Goal: Information Seeking & Learning: Learn about a topic

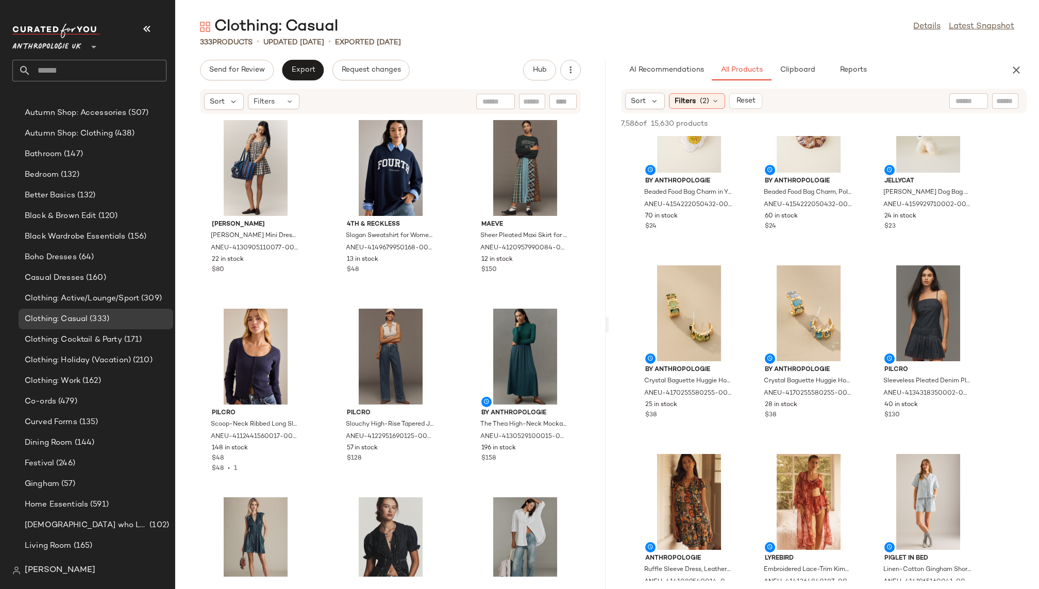
scroll to position [2707, 0]
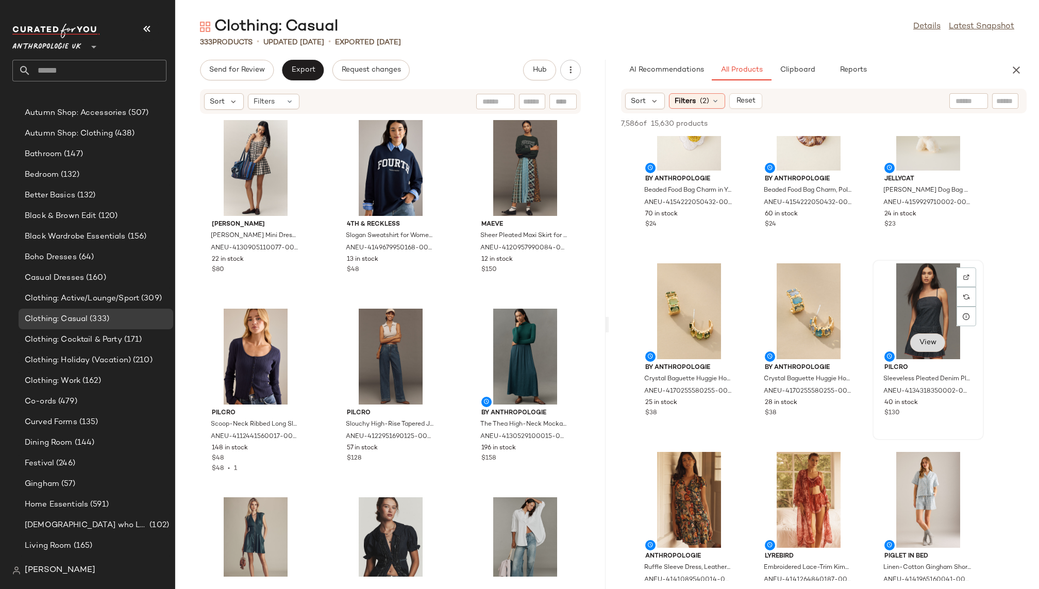
click at [926, 341] on span "View" at bounding box center [928, 343] width 18 height 8
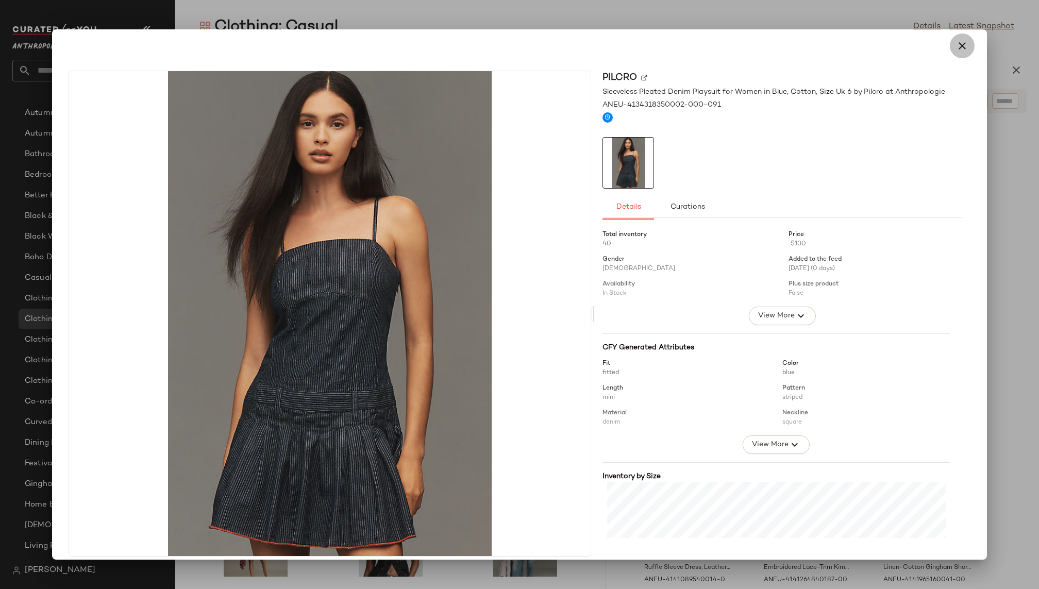
click at [958, 45] on icon "button" at bounding box center [962, 46] width 12 height 12
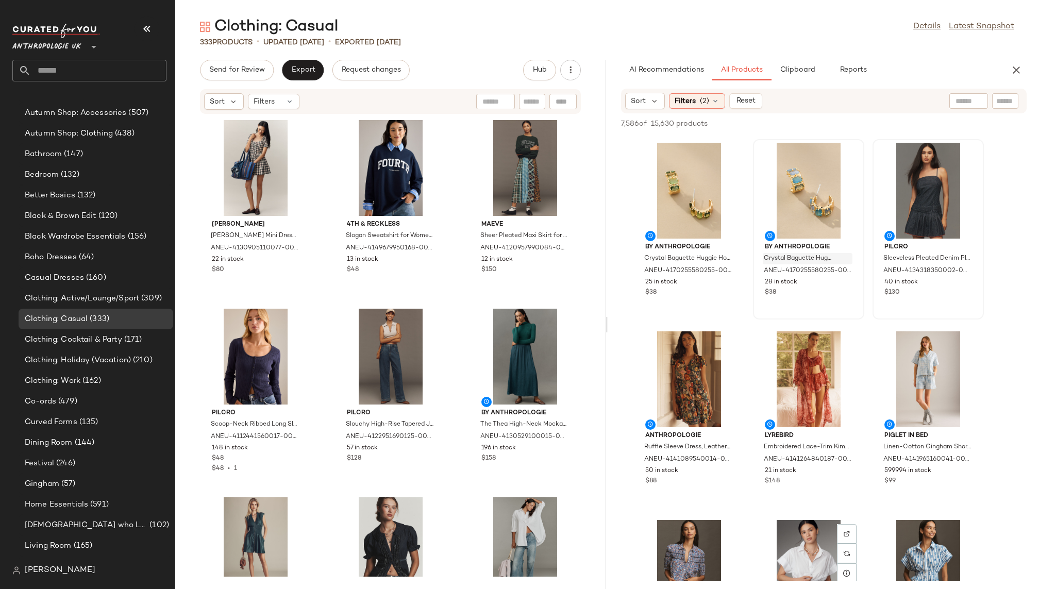
scroll to position [2736, 0]
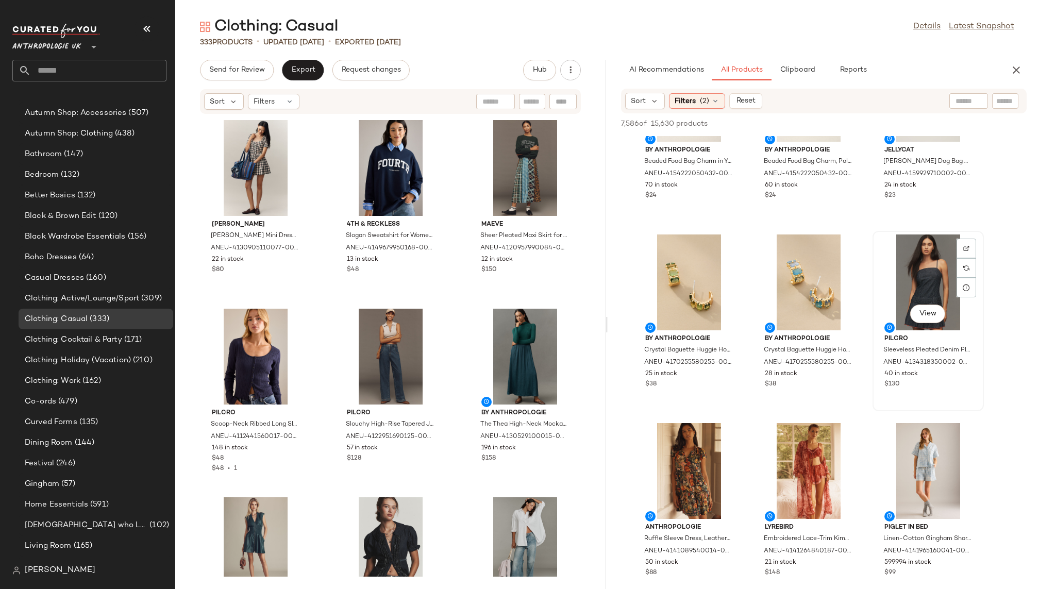
click at [910, 277] on div "View" at bounding box center [929, 283] width 104 height 96
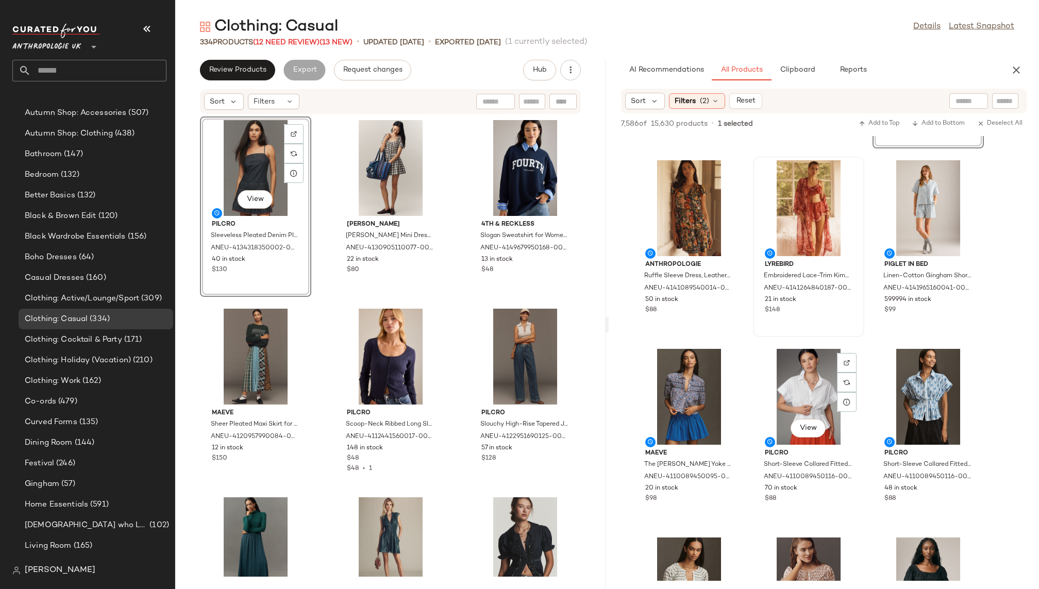
scroll to position [3007, 0]
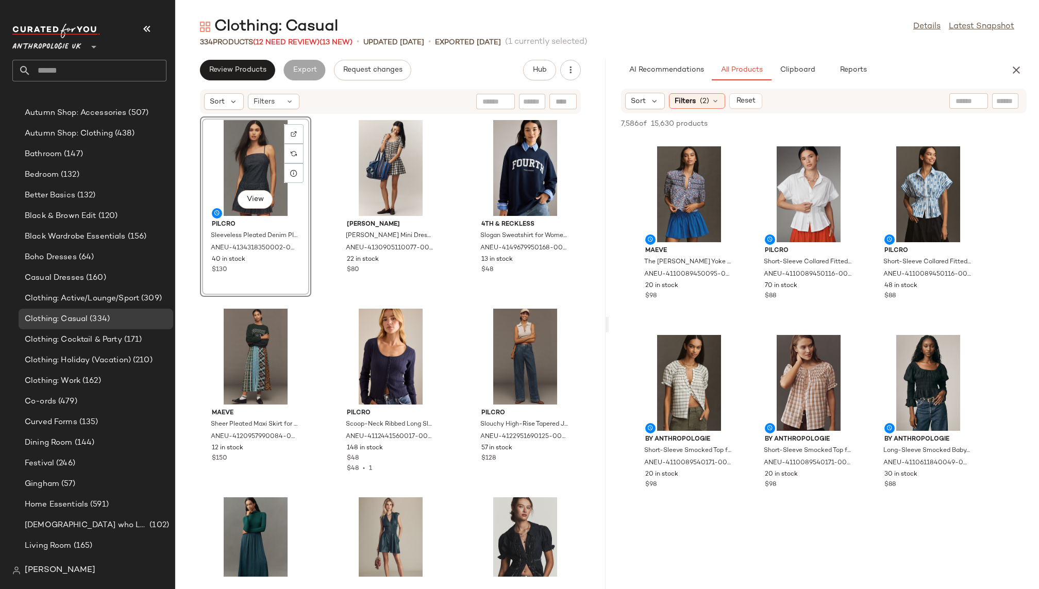
scroll to position [3210, 0]
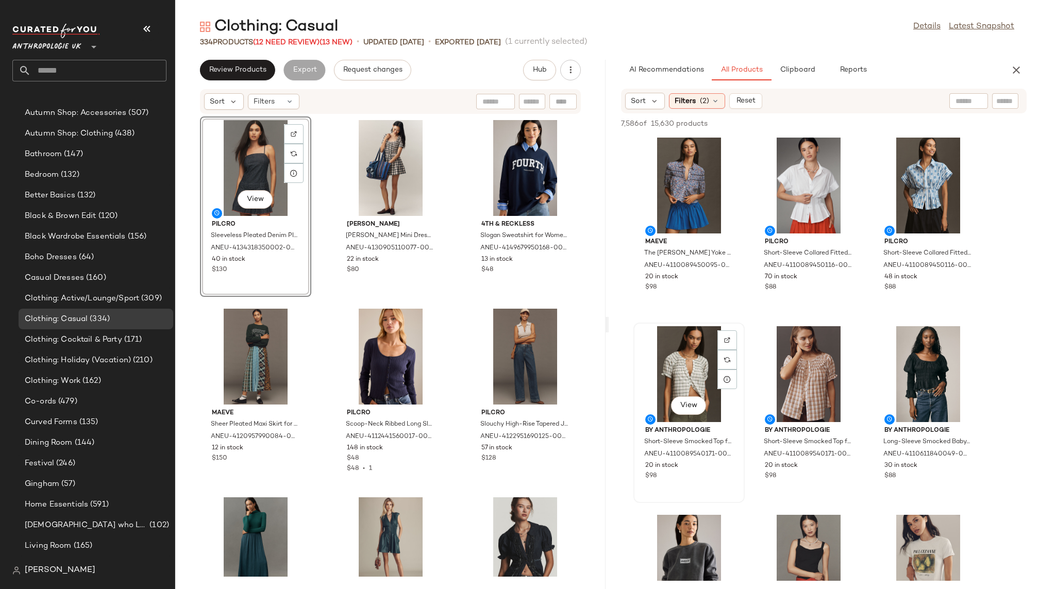
click at [678, 389] on div "View" at bounding box center [689, 374] width 104 height 96
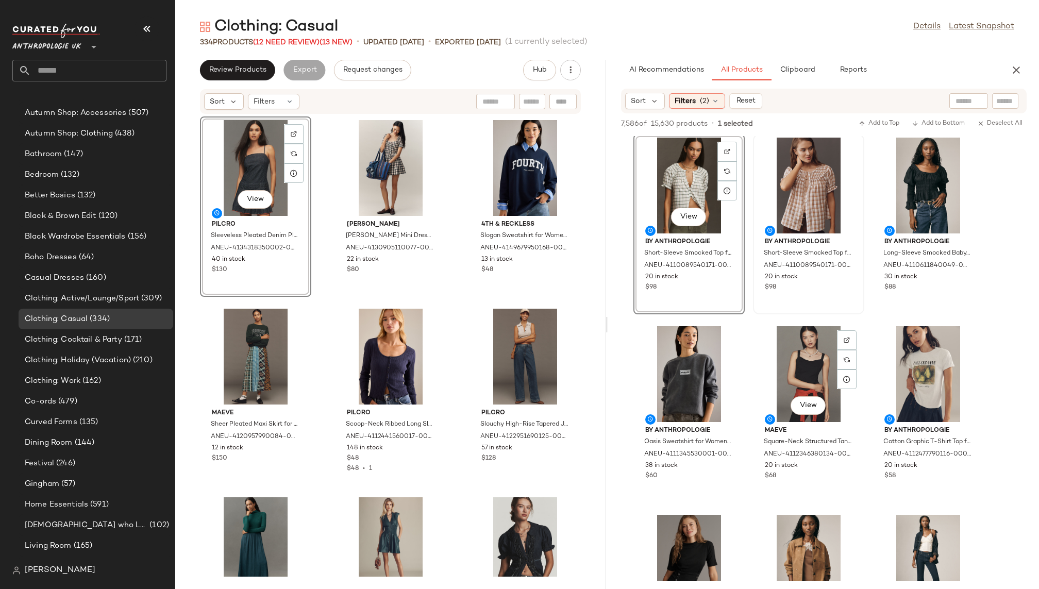
scroll to position [3405, 0]
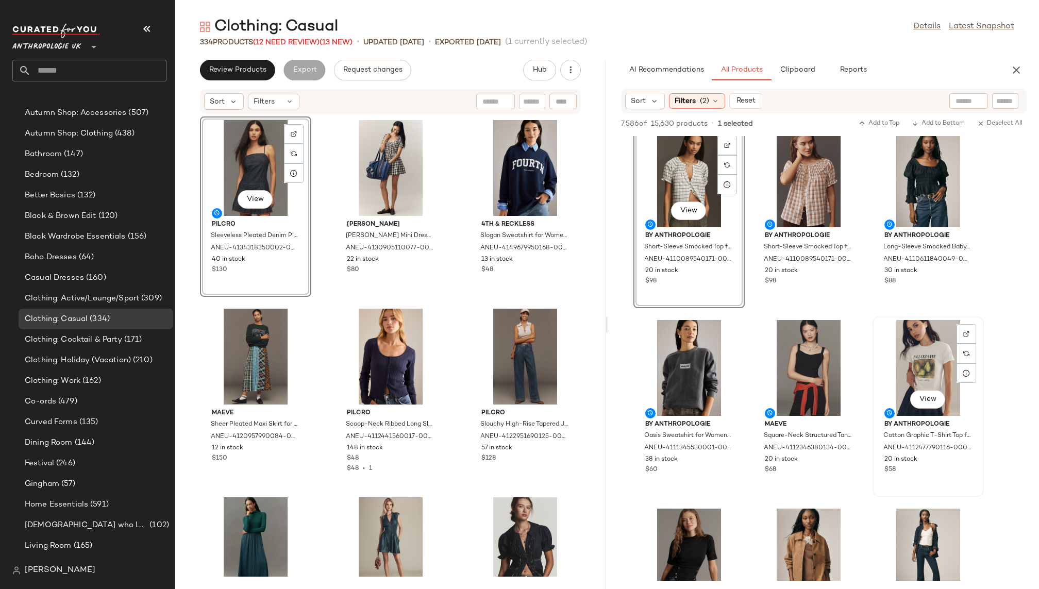
click at [912, 373] on div "View" at bounding box center [929, 368] width 104 height 96
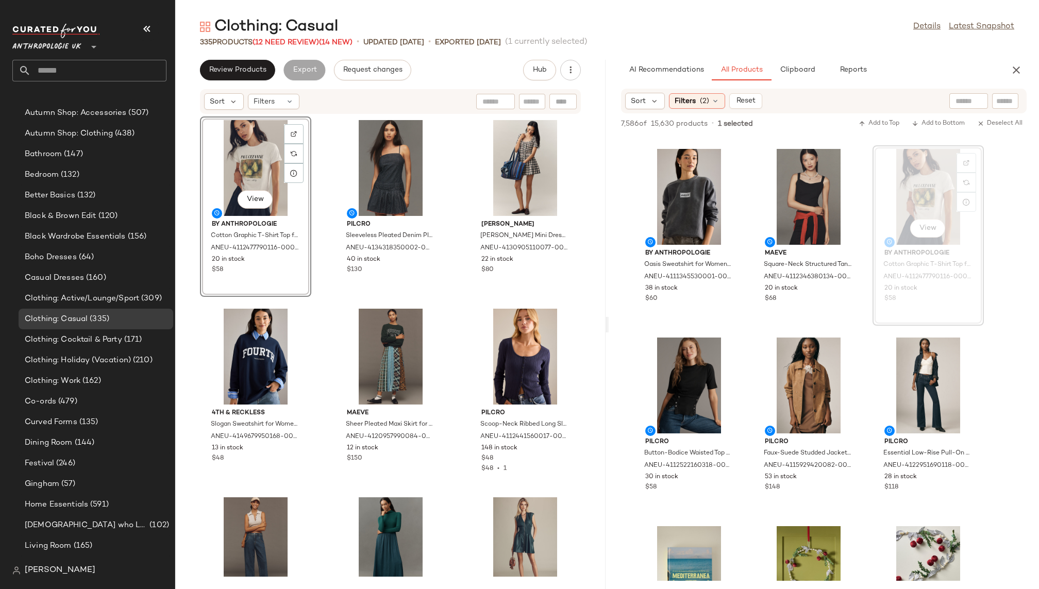
scroll to position [3593, 0]
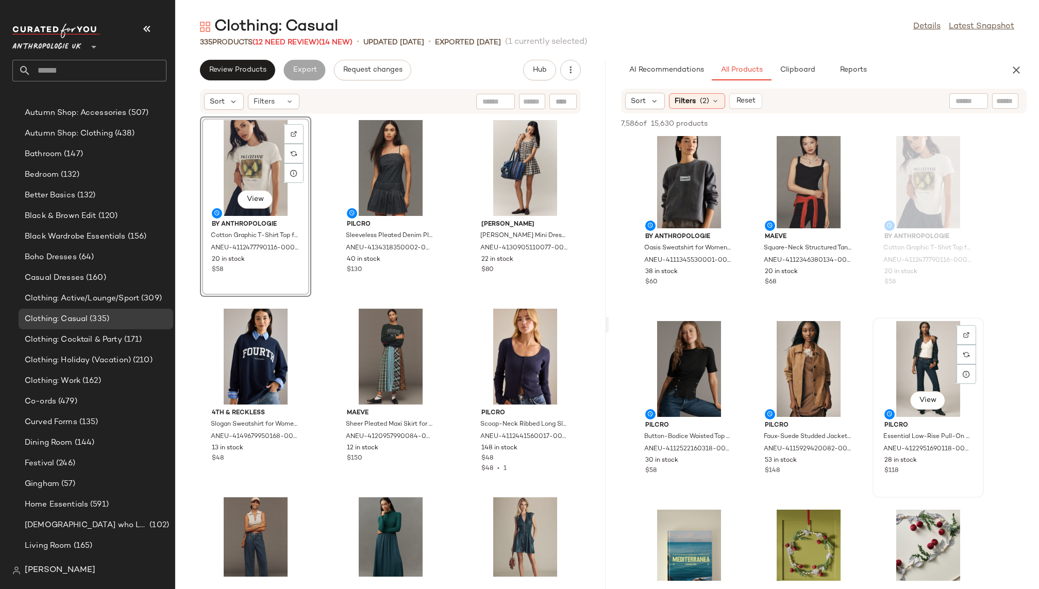
click at [918, 388] on div "View" at bounding box center [929, 369] width 104 height 96
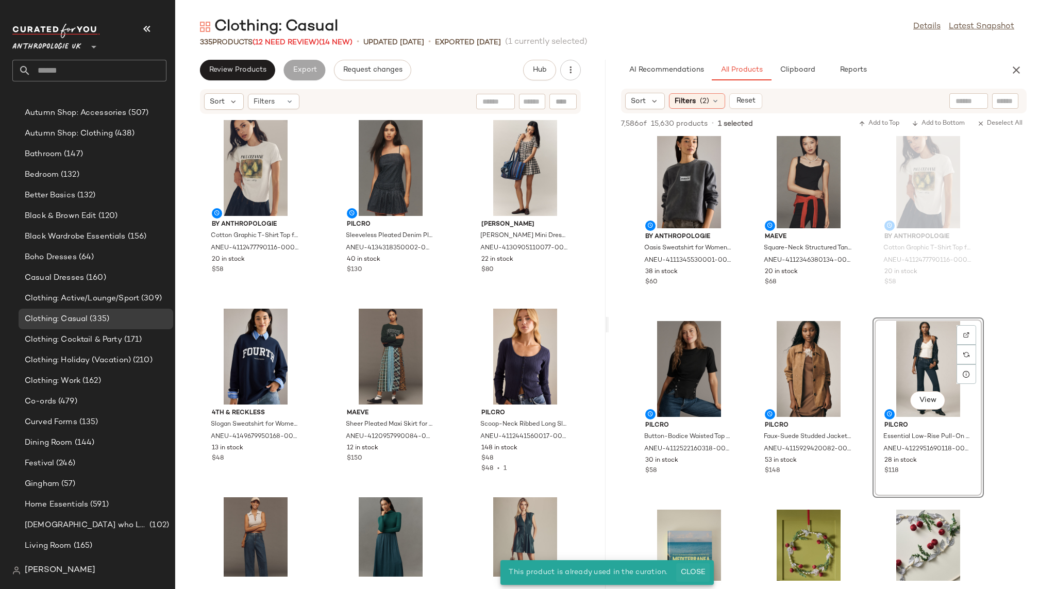
click at [690, 572] on span "Close" at bounding box center [693, 573] width 25 height 8
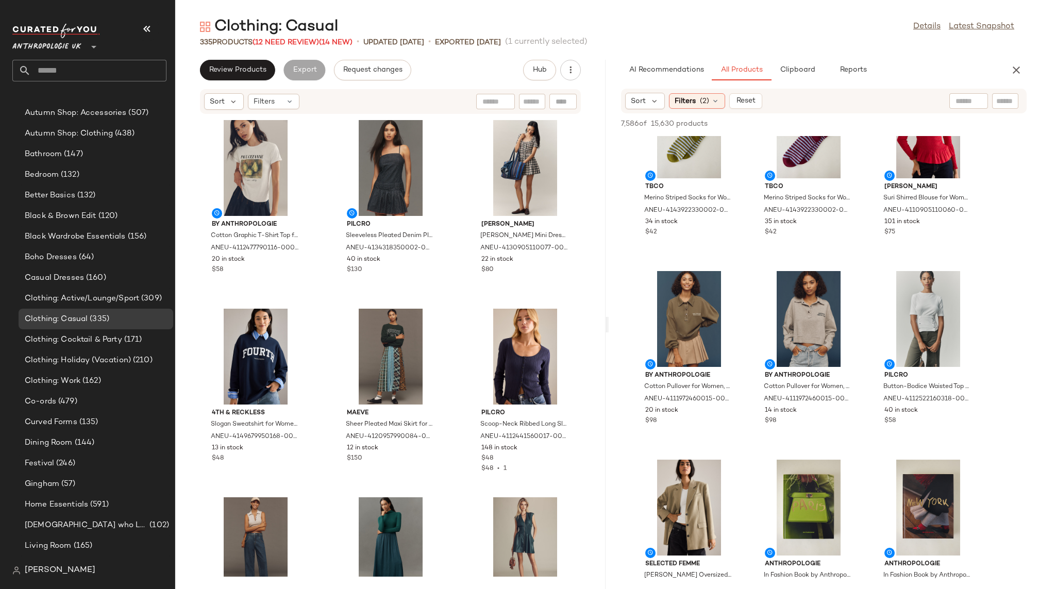
scroll to position [8551, 0]
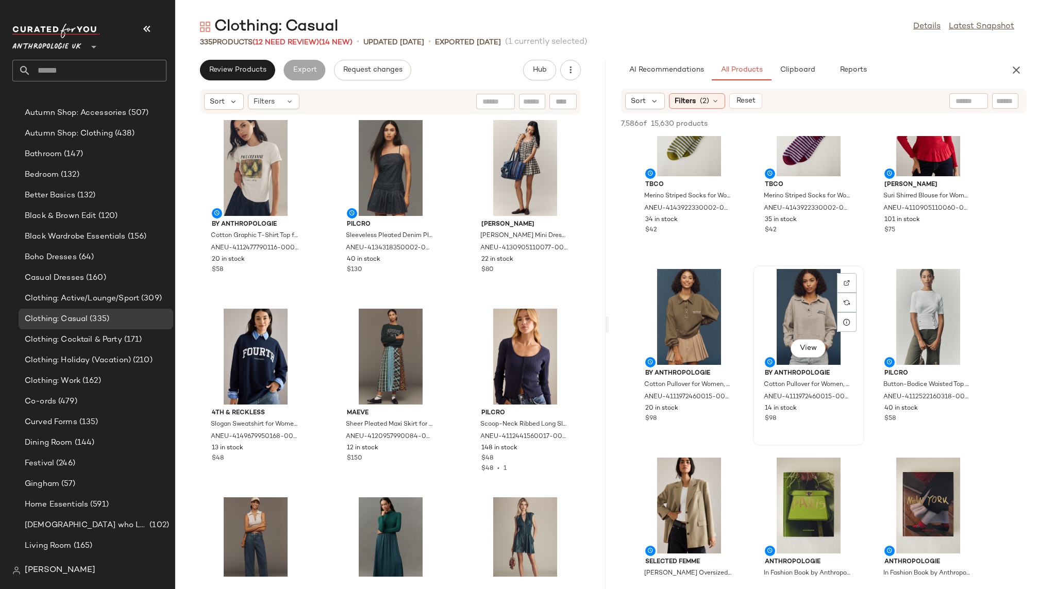
click at [798, 284] on div "View" at bounding box center [809, 317] width 104 height 96
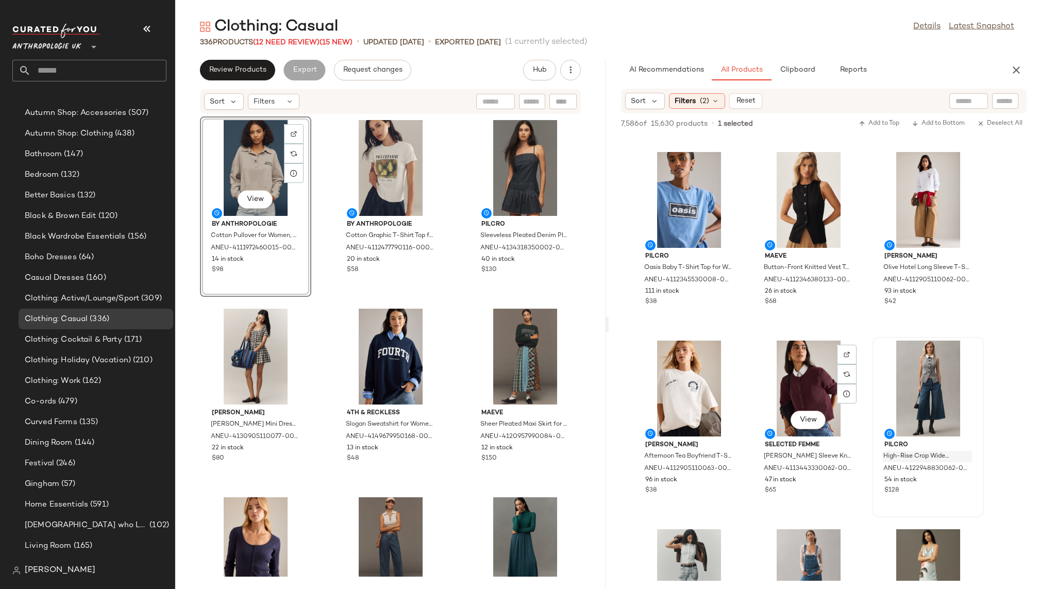
scroll to position [14528, 0]
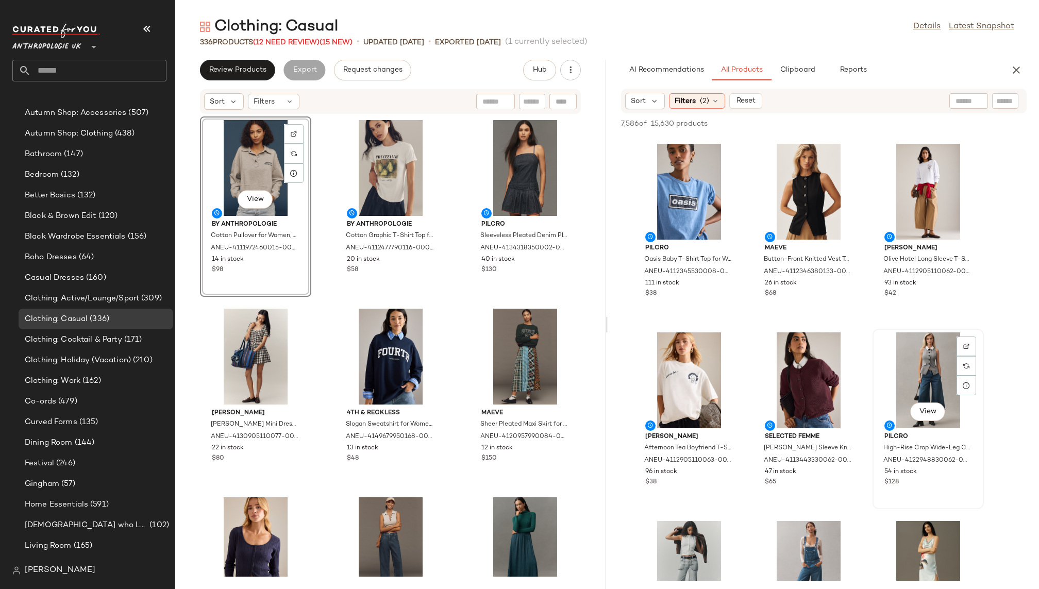
click at [911, 386] on div "View" at bounding box center [929, 381] width 104 height 96
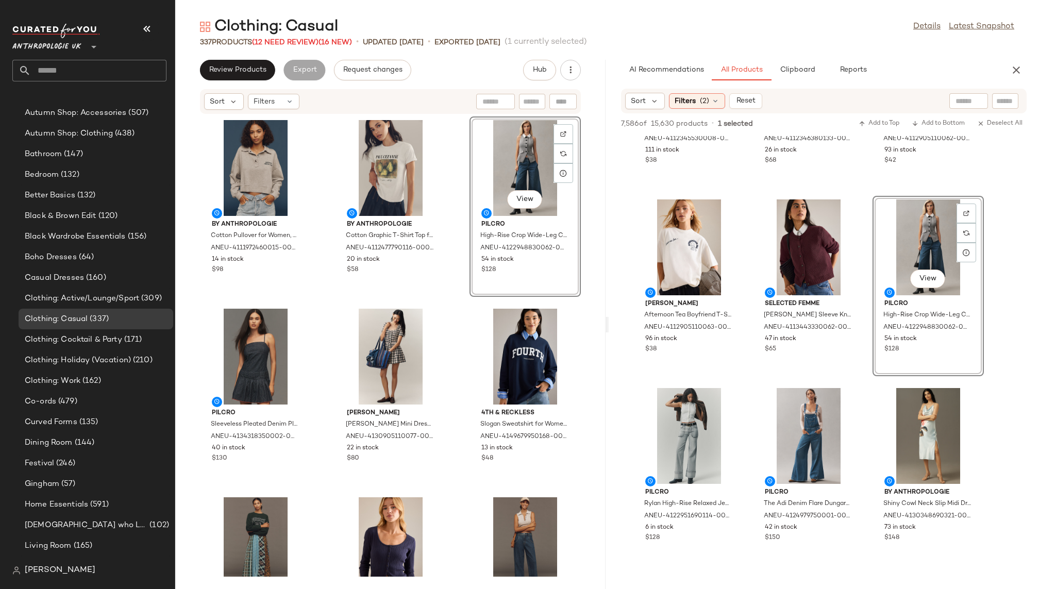
scroll to position [14669, 0]
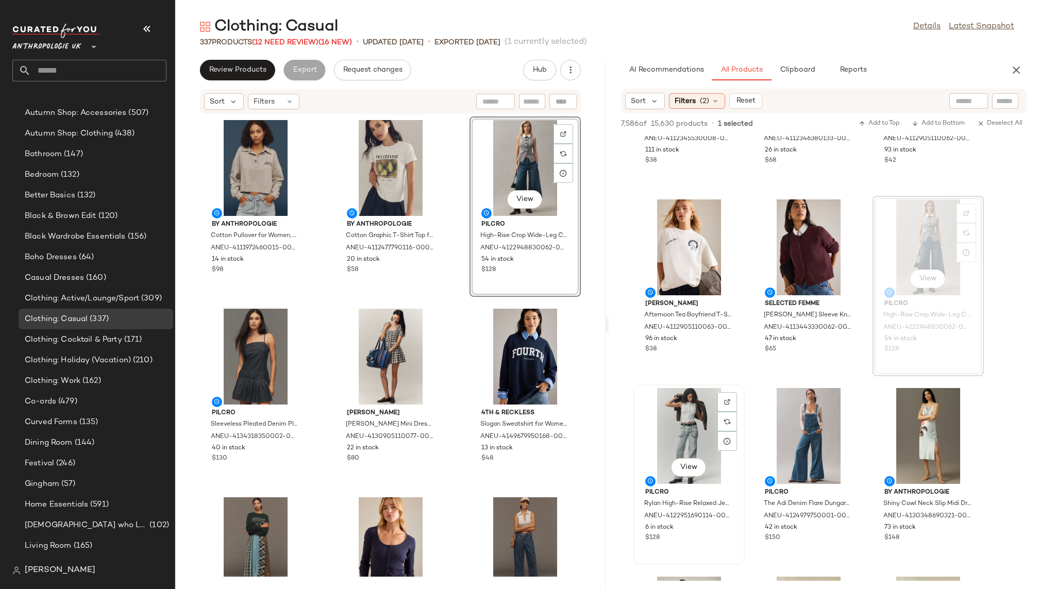
click at [674, 431] on div "View" at bounding box center [689, 436] width 104 height 96
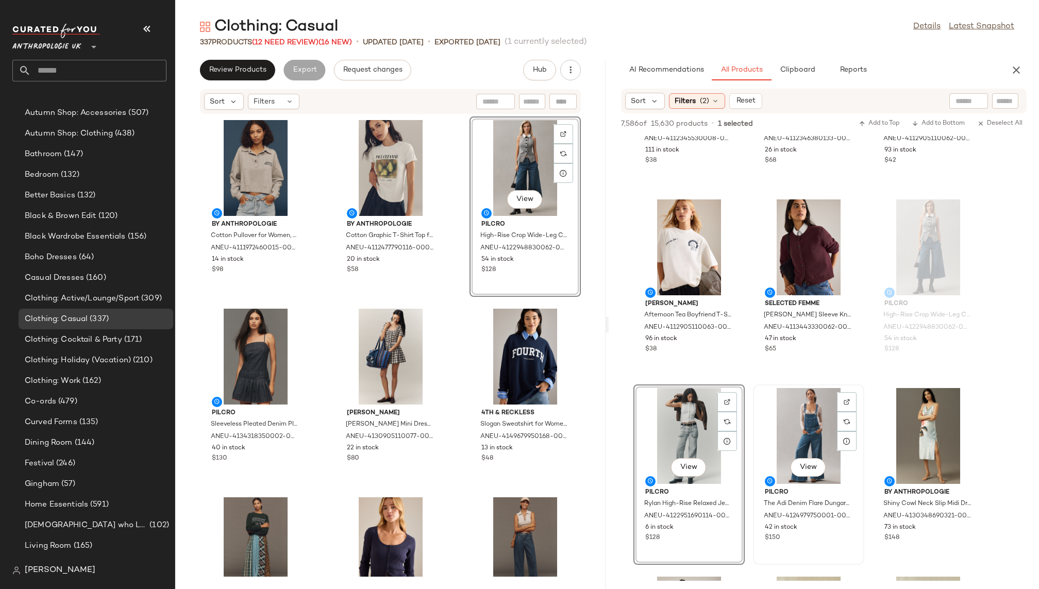
click at [783, 419] on div "View" at bounding box center [809, 436] width 104 height 96
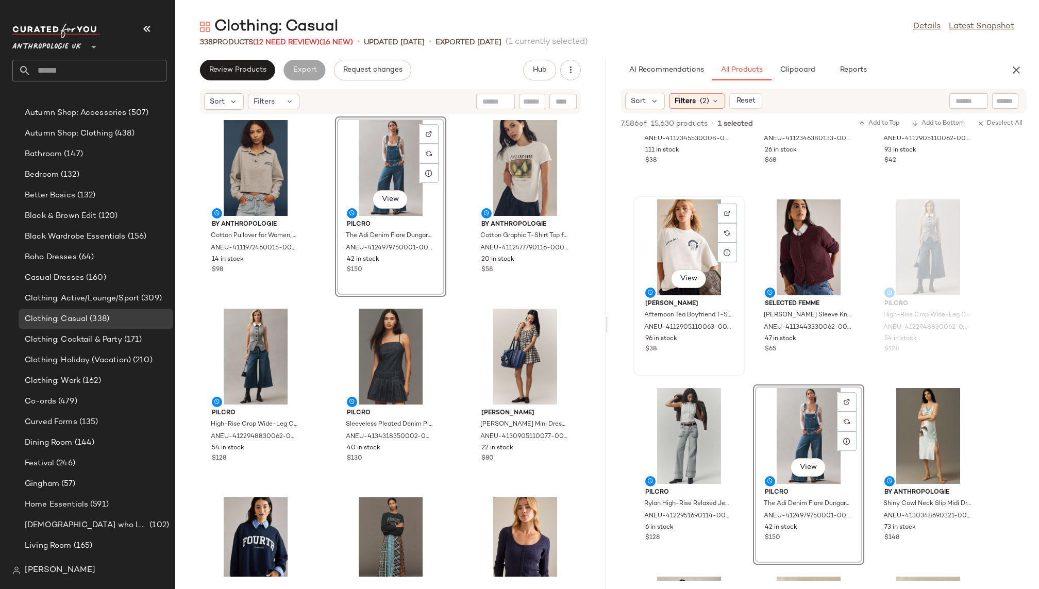
scroll to position [180, 0]
click at [675, 427] on div "View" at bounding box center [689, 436] width 104 height 96
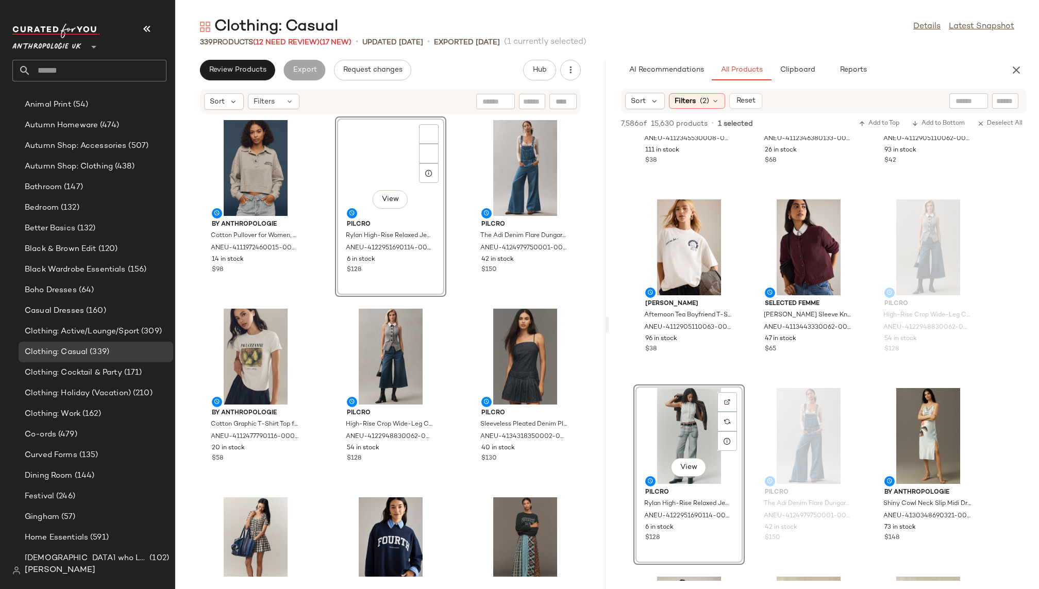
scroll to position [213, 0]
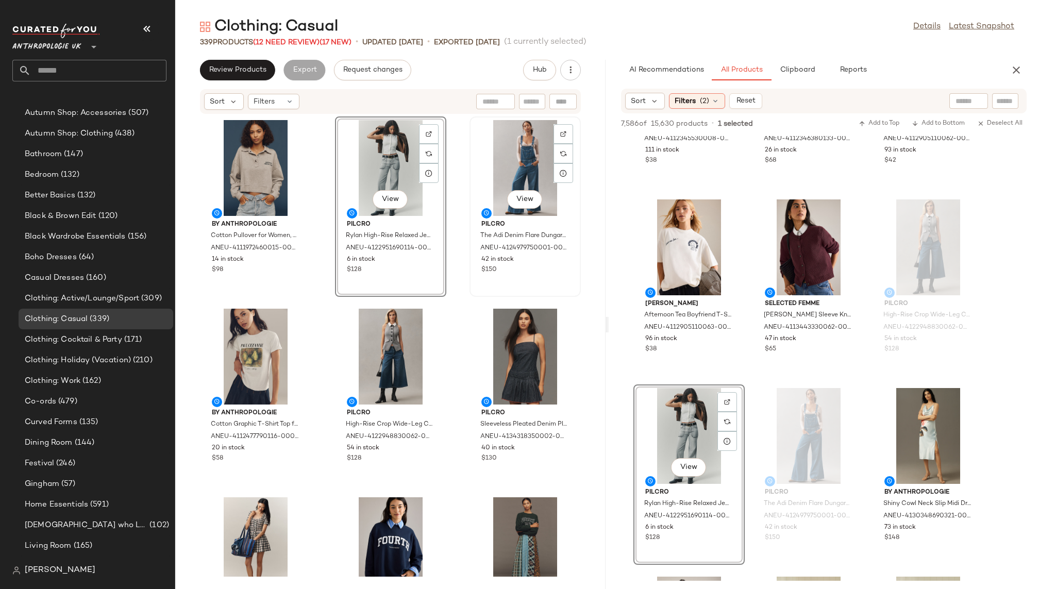
click at [513, 163] on div "View" at bounding box center [525, 168] width 104 height 96
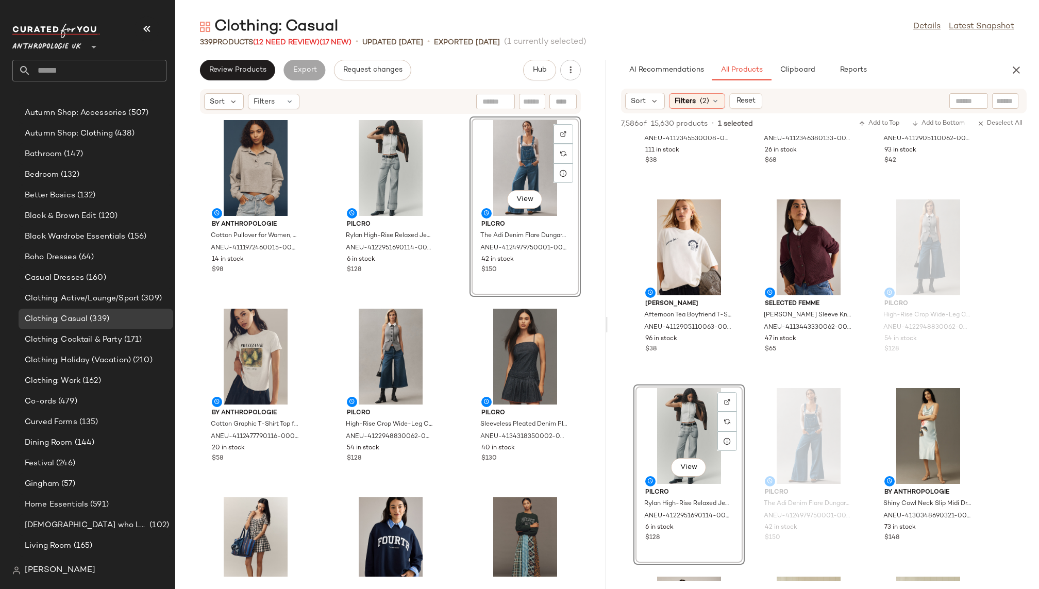
scroll to position [180, 0]
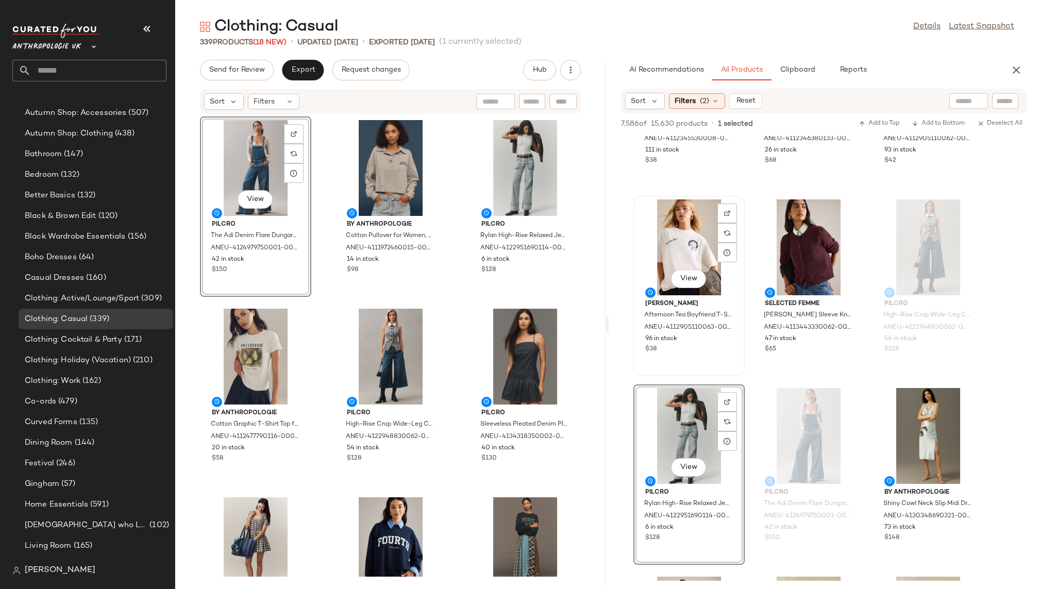
click at [669, 255] on div "View" at bounding box center [689, 248] width 104 height 96
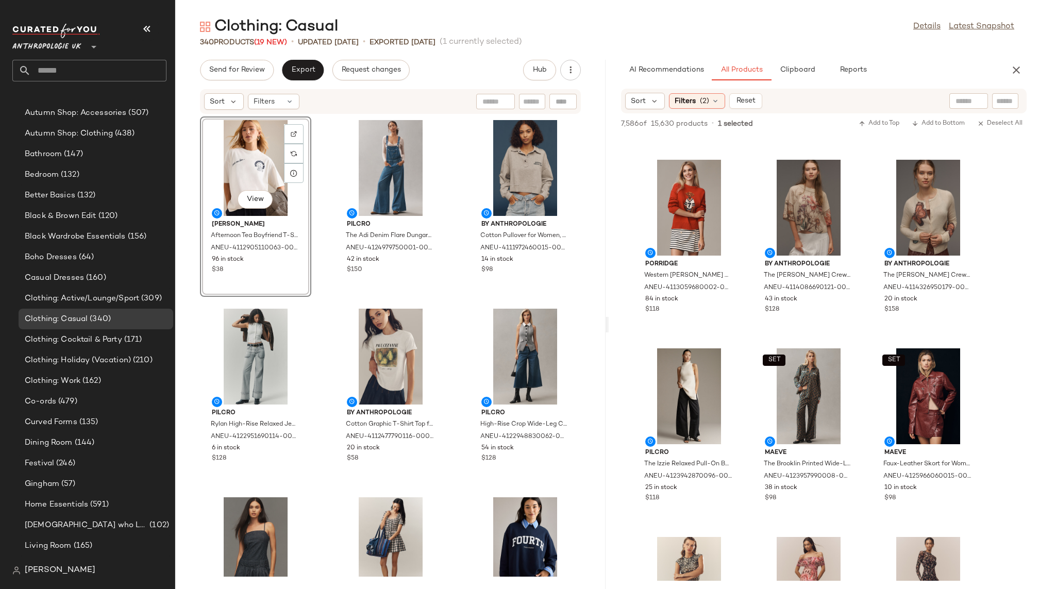
scroll to position [19632, 0]
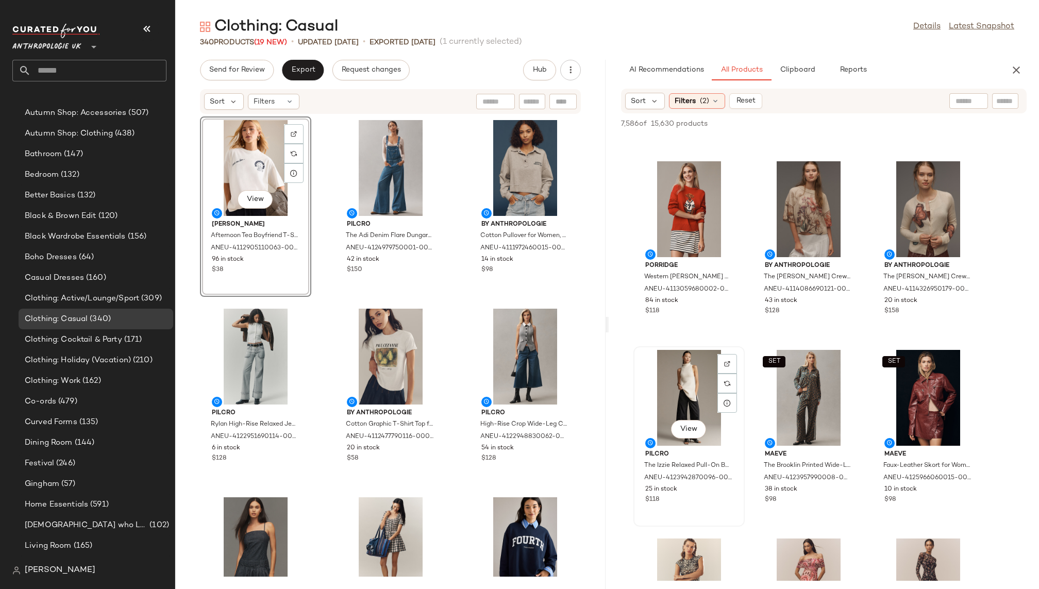
click at [678, 411] on div "View" at bounding box center [689, 398] width 104 height 96
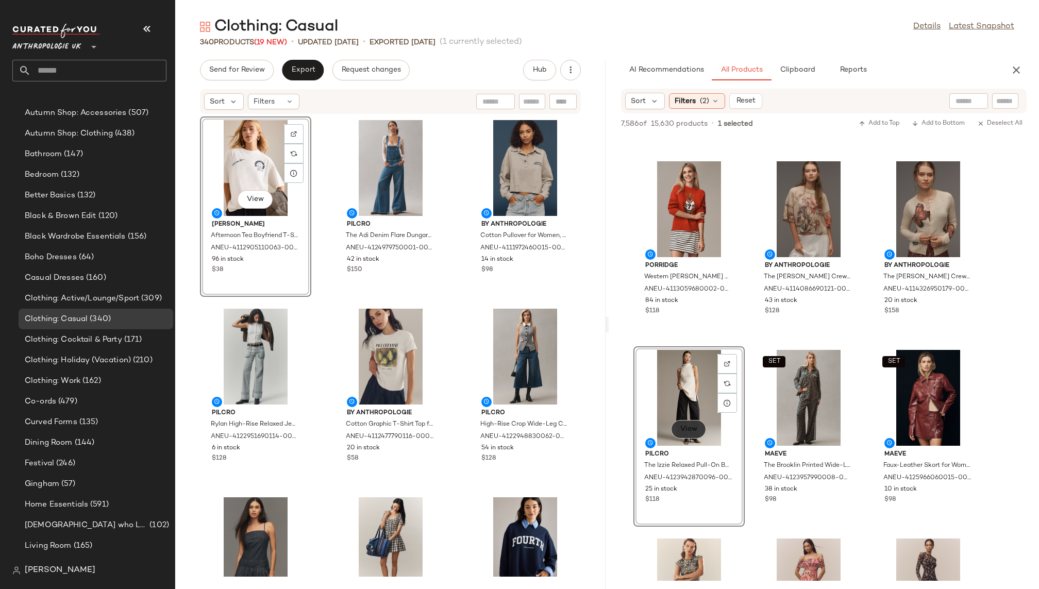
click at [689, 424] on button "View" at bounding box center [688, 429] width 35 height 19
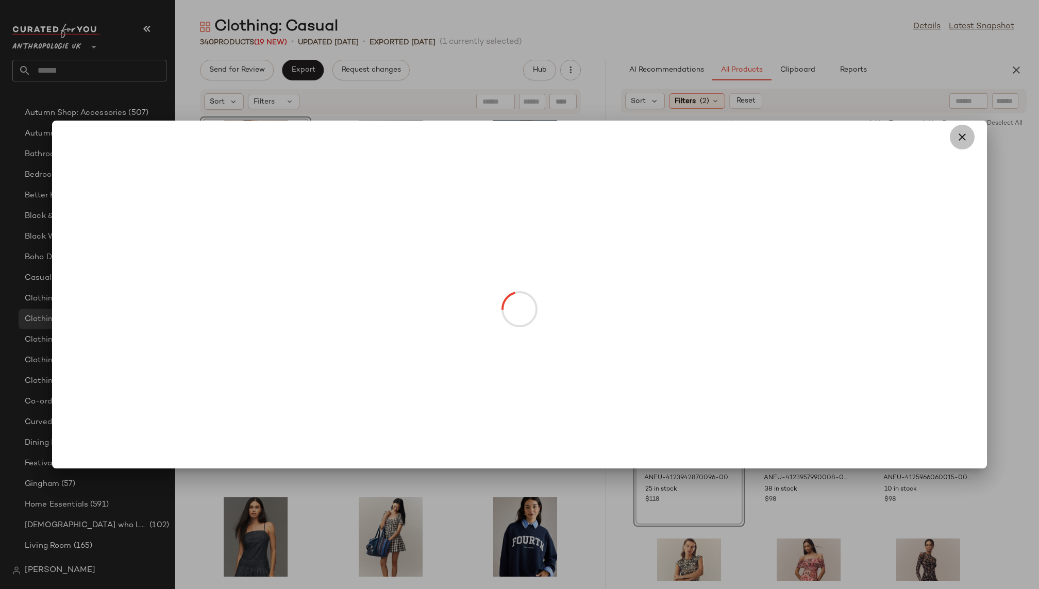
click at [961, 133] on icon "button" at bounding box center [962, 137] width 12 height 12
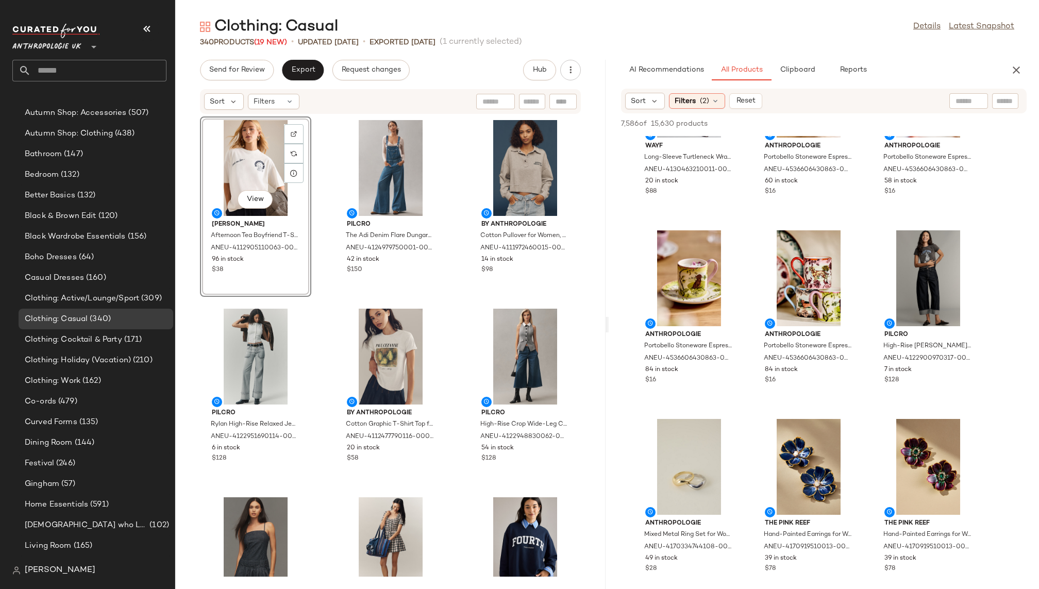
scroll to position [20361, 0]
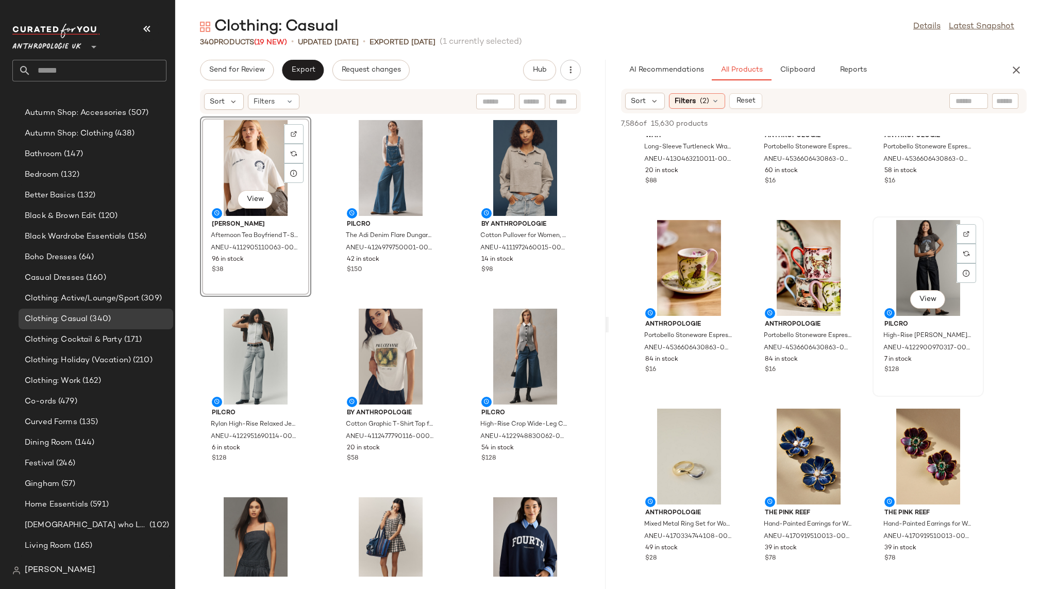
click at [891, 296] on div "View" at bounding box center [929, 268] width 104 height 96
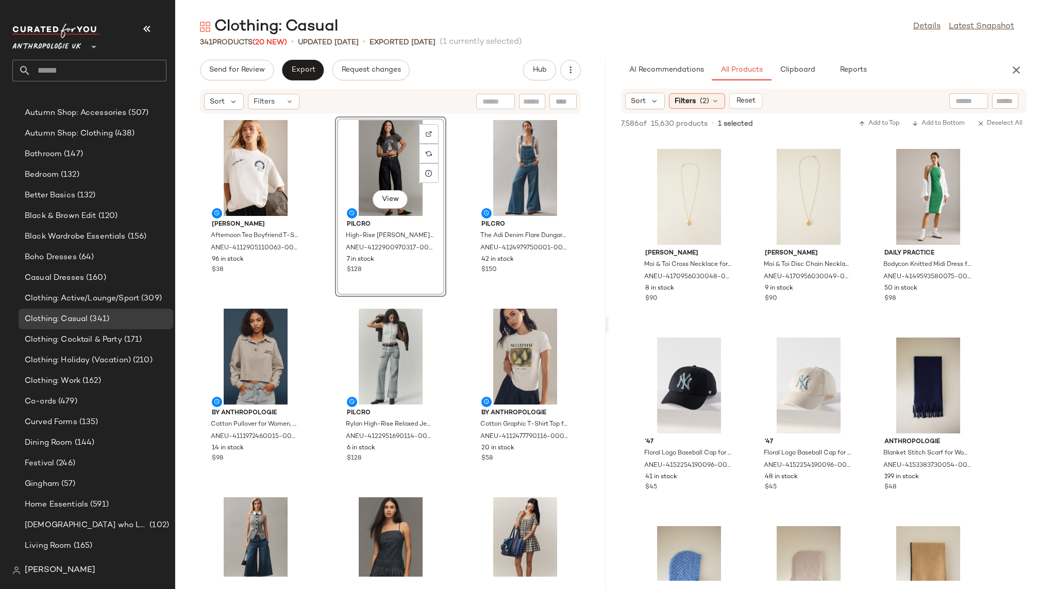
scroll to position [23144, 0]
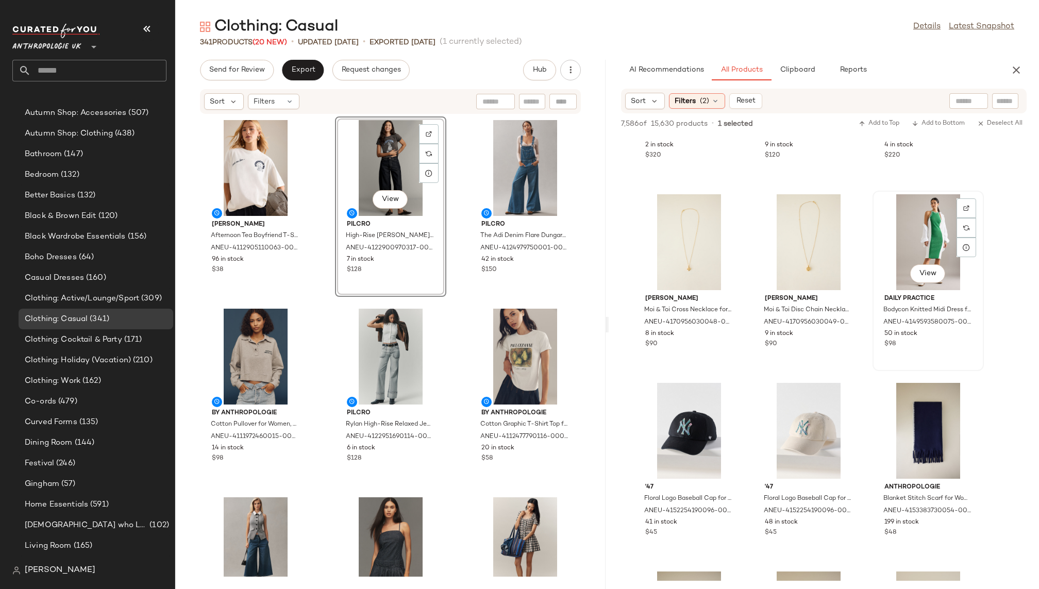
click at [897, 251] on div "View" at bounding box center [929, 242] width 104 height 96
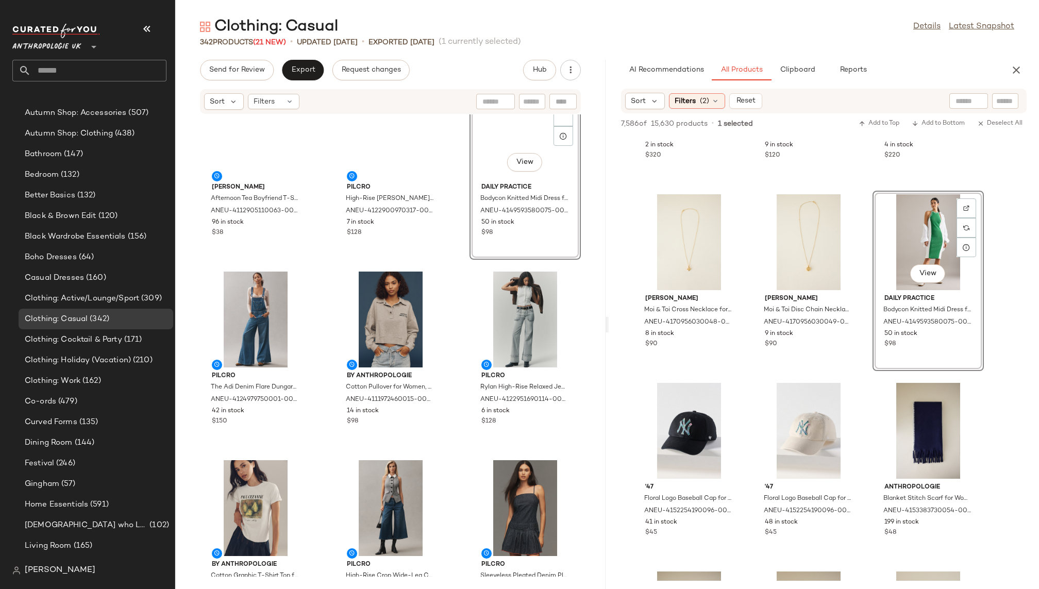
scroll to position [0, 0]
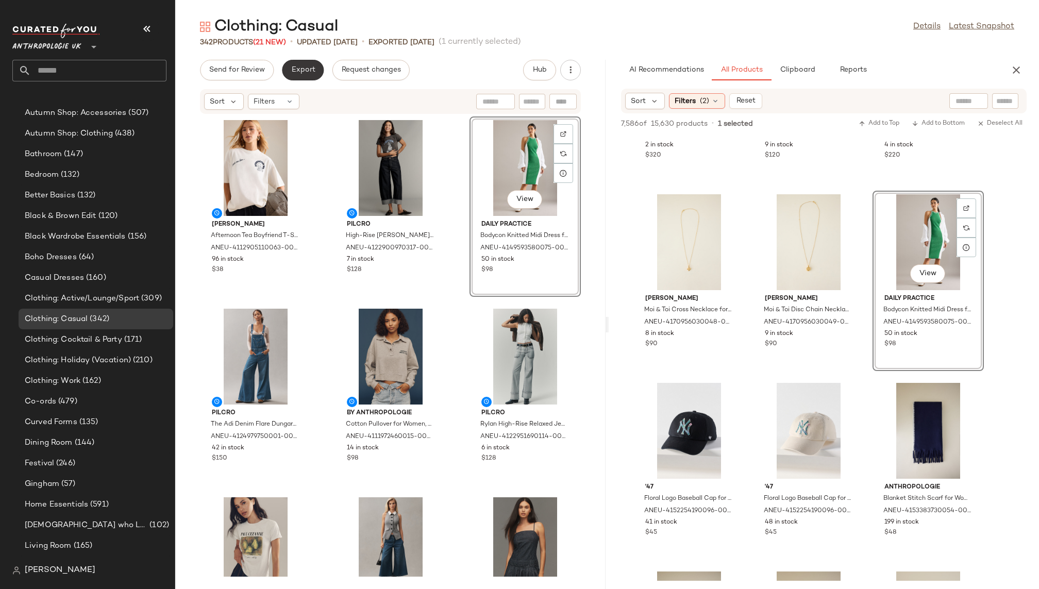
click at [300, 69] on span "Export" at bounding box center [303, 70] width 24 height 8
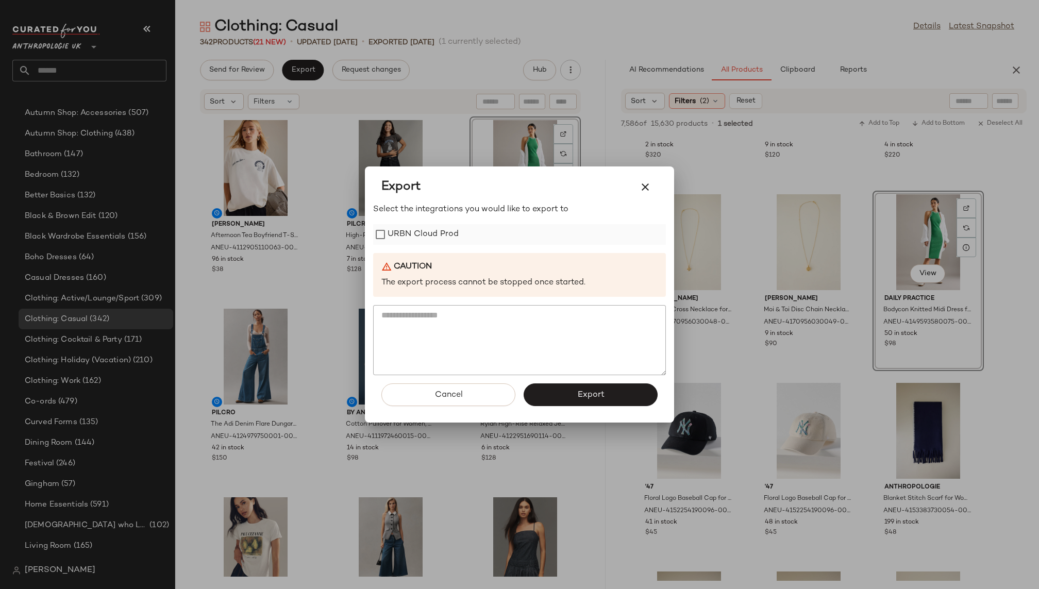
click at [450, 233] on label "URBN Cloud Prod" at bounding box center [423, 234] width 71 height 21
click at [581, 397] on span "Export" at bounding box center [590, 395] width 27 height 10
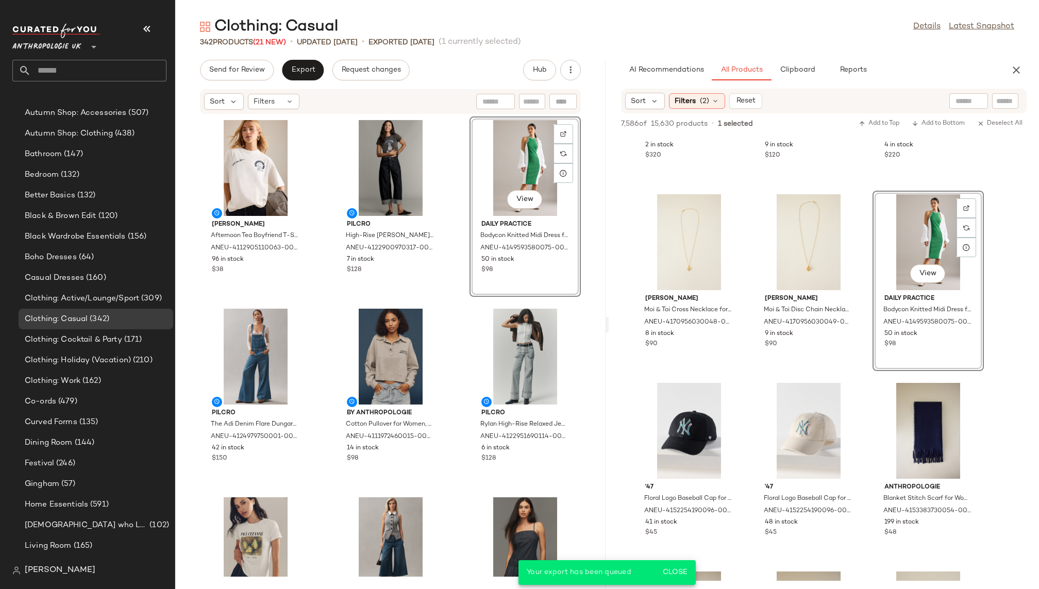
scroll to position [28050, 0]
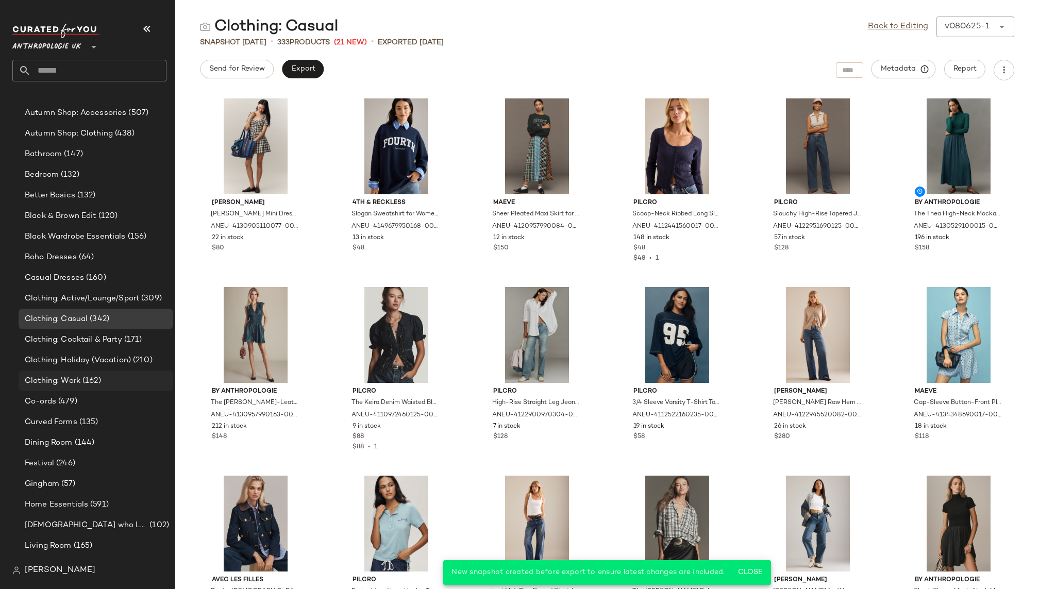
click at [113, 387] on div "Clothing: Work (162)" at bounding box center [96, 381] width 155 height 21
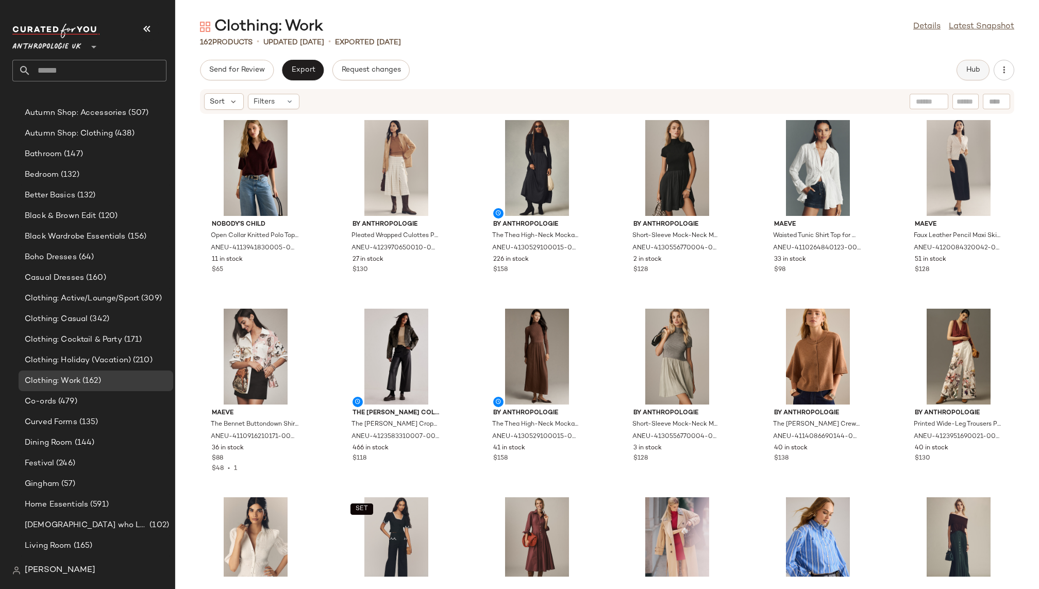
click at [973, 67] on span "Hub" at bounding box center [973, 70] width 14 height 8
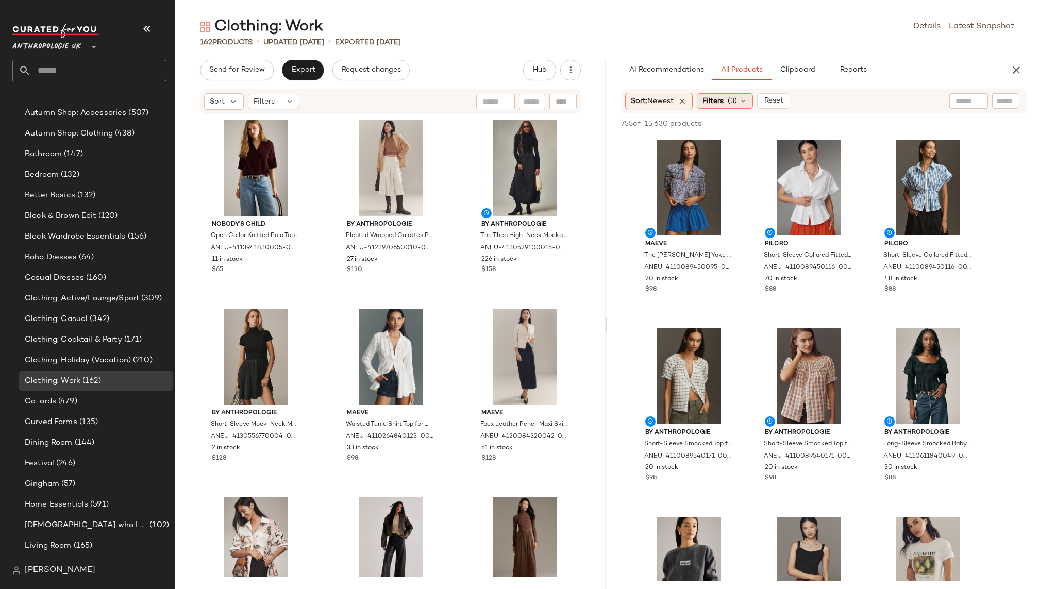
click at [728, 104] on div "Filters (3)" at bounding box center [725, 100] width 56 height 15
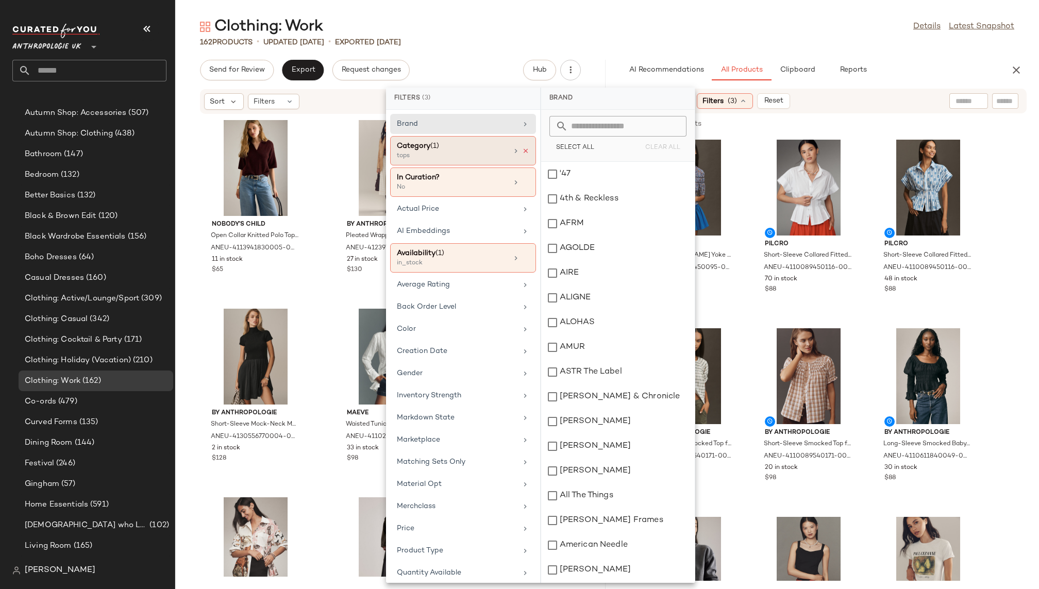
click at [522, 148] on icon at bounding box center [525, 150] width 7 height 7
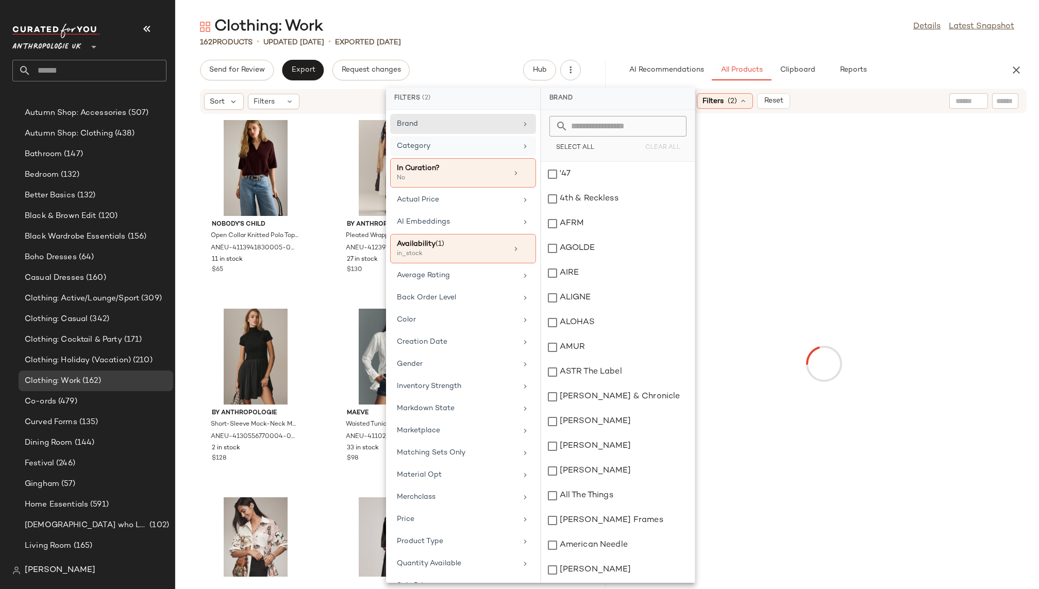
click at [738, 41] on div "162 Products • updated [DATE] • Exported [DATE]" at bounding box center [607, 42] width 864 height 10
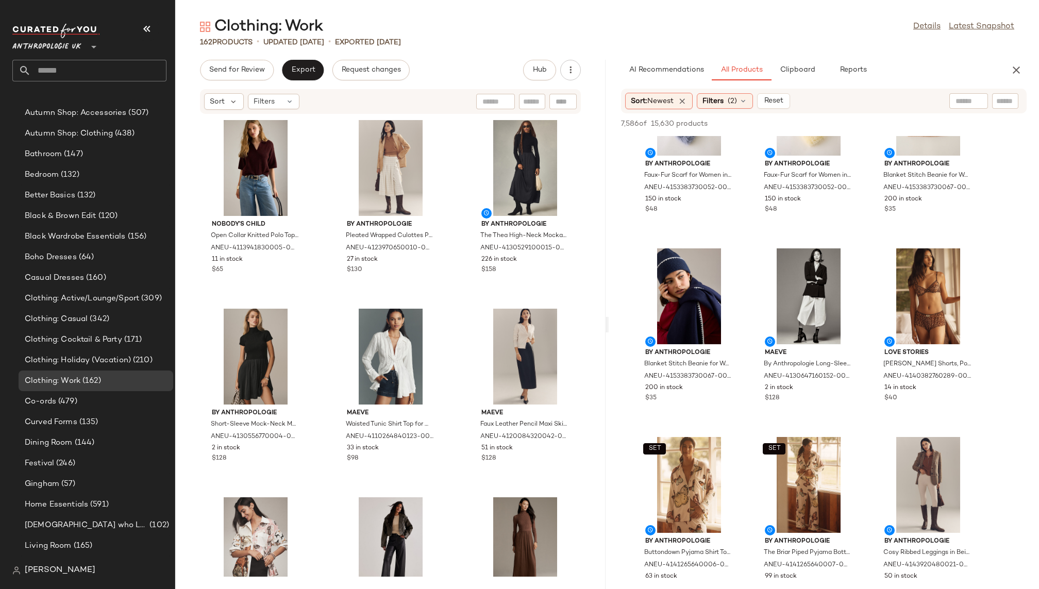
scroll to position [7825, 0]
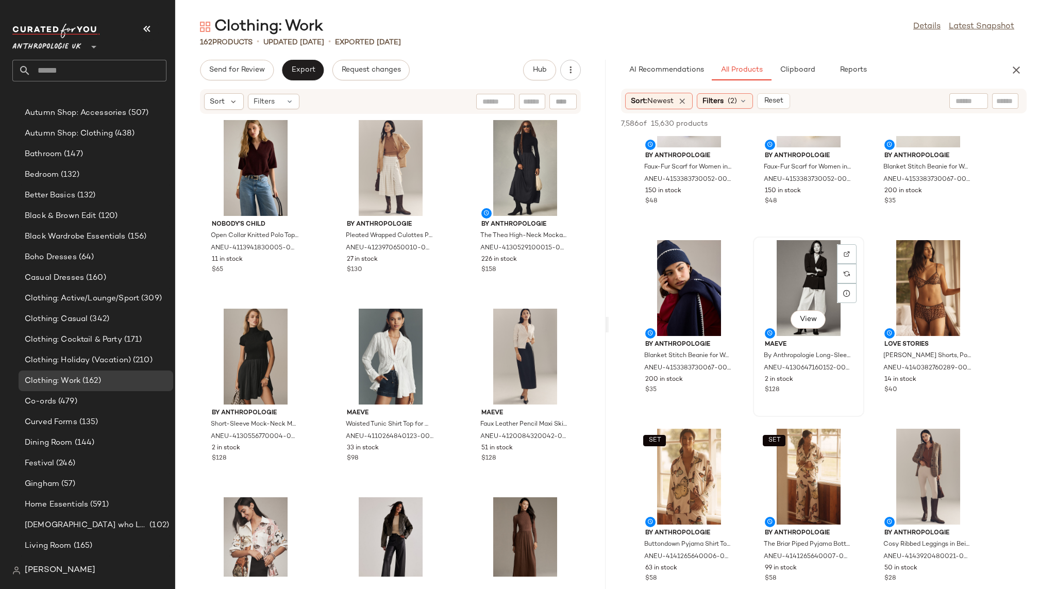
click at [786, 295] on div "View" at bounding box center [809, 288] width 104 height 96
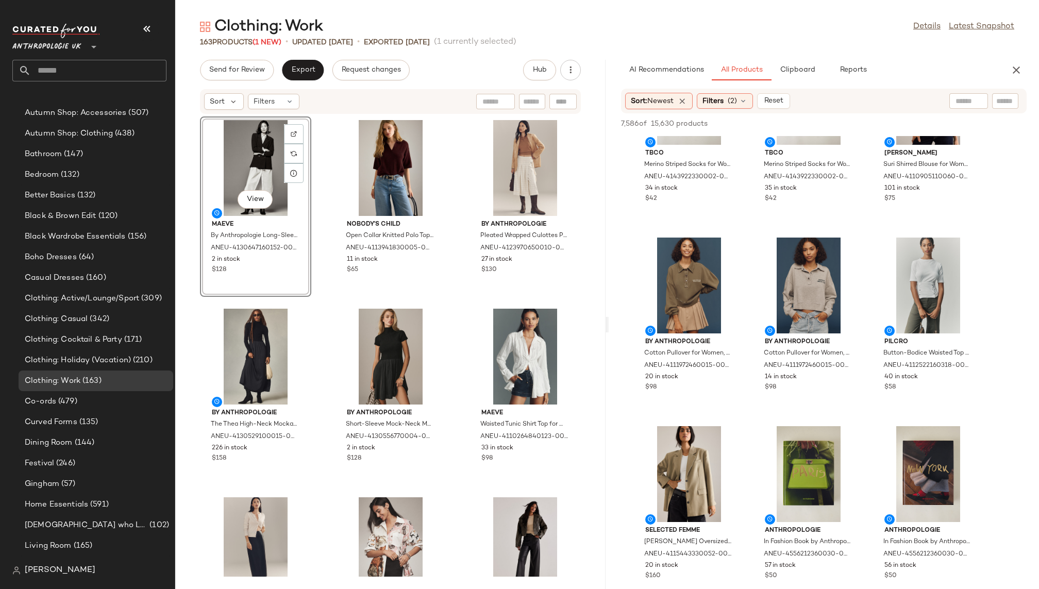
scroll to position [8653, 0]
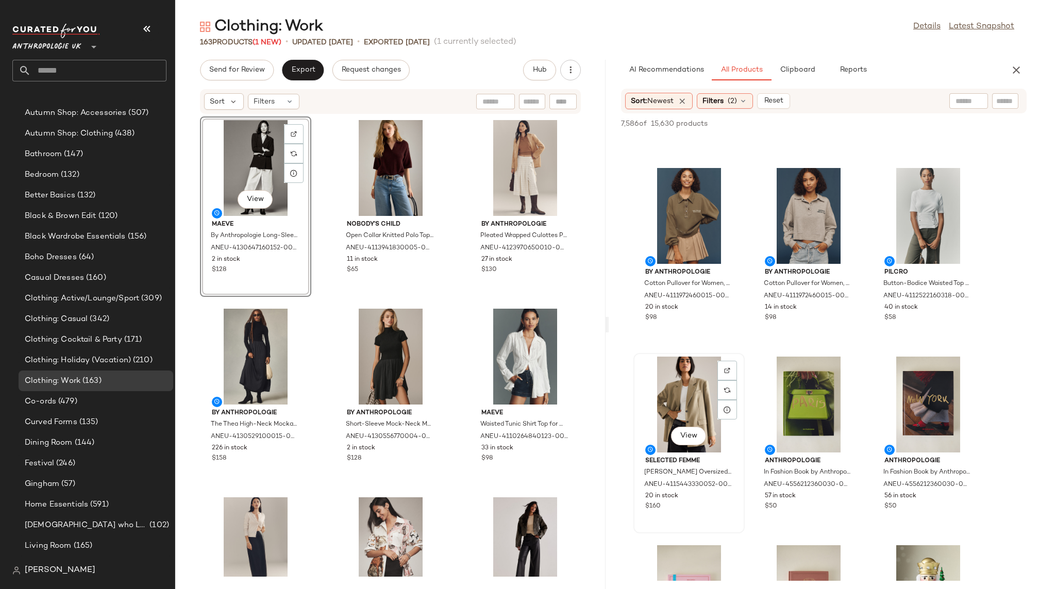
click at [672, 410] on div "View" at bounding box center [689, 405] width 104 height 96
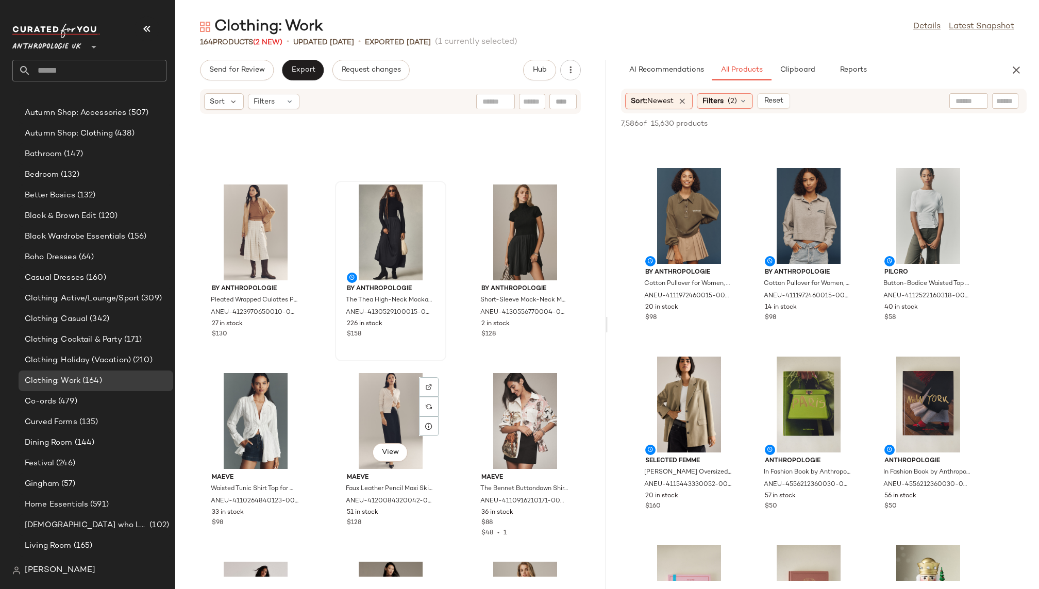
scroll to position [0, 0]
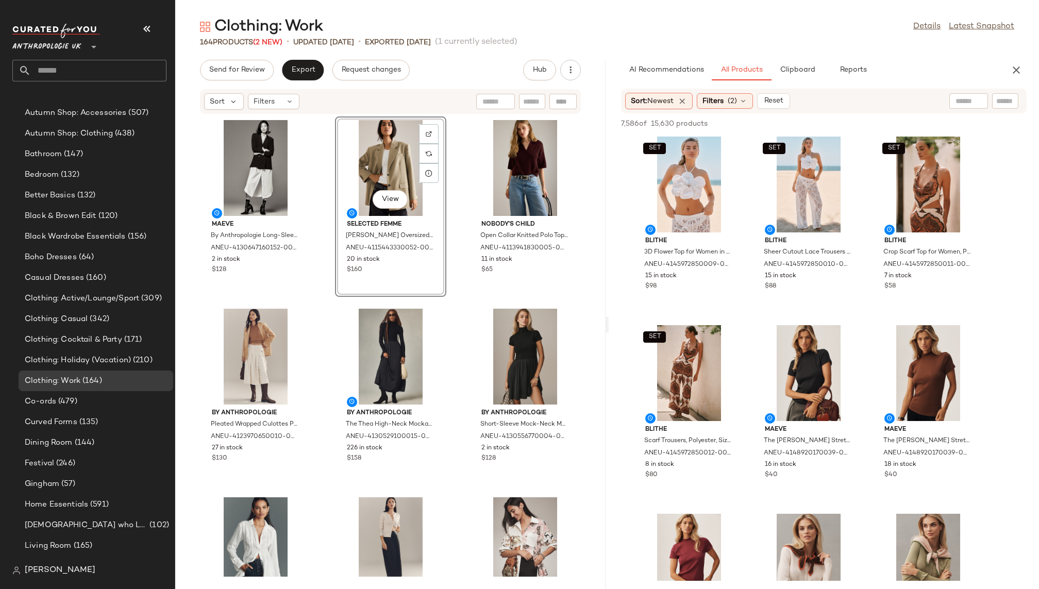
scroll to position [13389, 0]
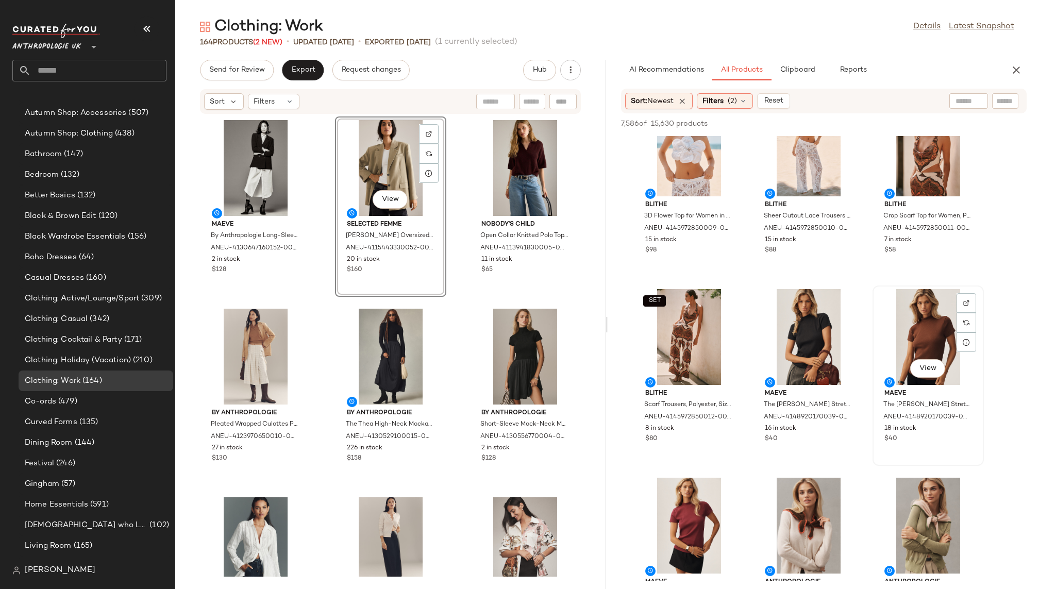
click at [888, 333] on div "View" at bounding box center [929, 337] width 104 height 96
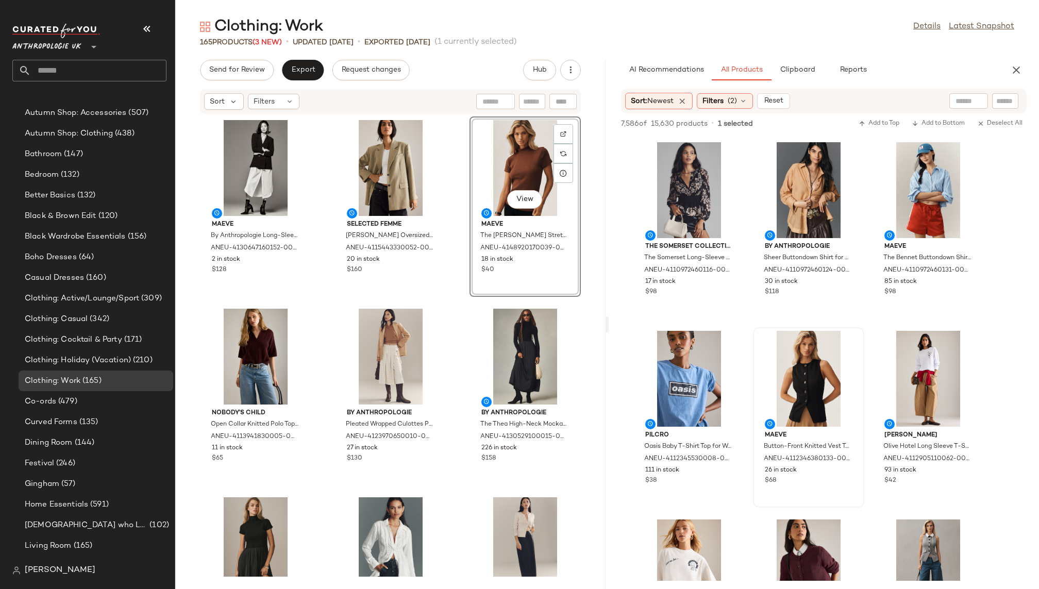
scroll to position [14343, 0]
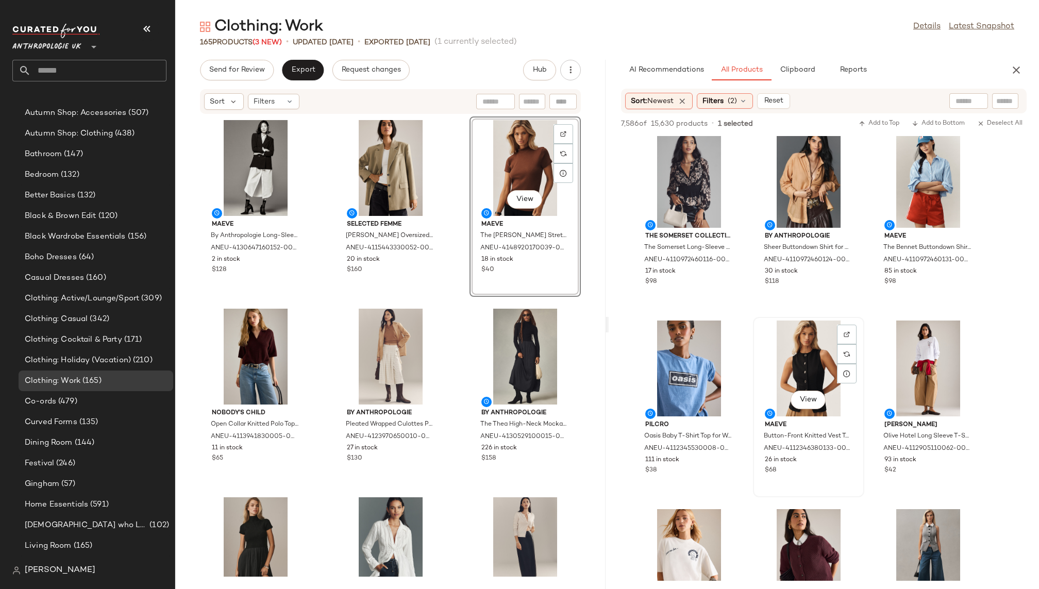
click at [778, 365] on div "View" at bounding box center [809, 369] width 104 height 96
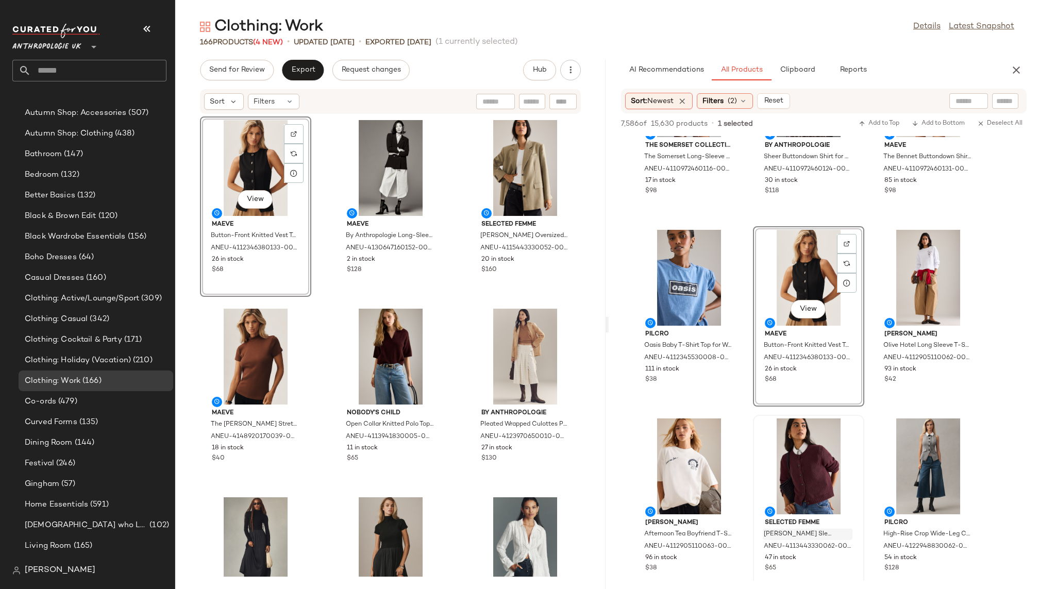
scroll to position [14495, 0]
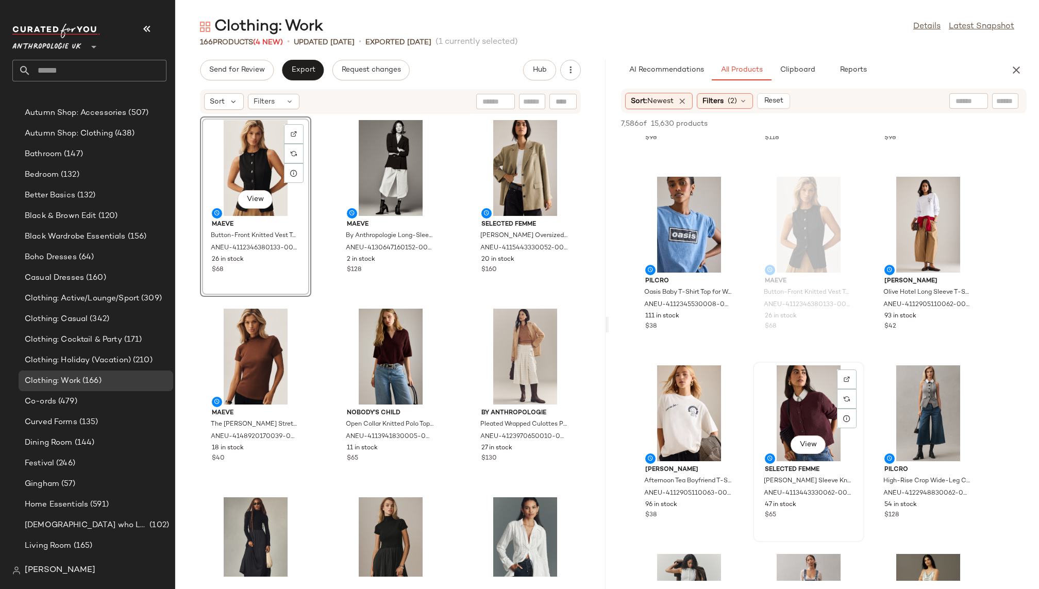
click at [807, 404] on div "View" at bounding box center [809, 414] width 104 height 96
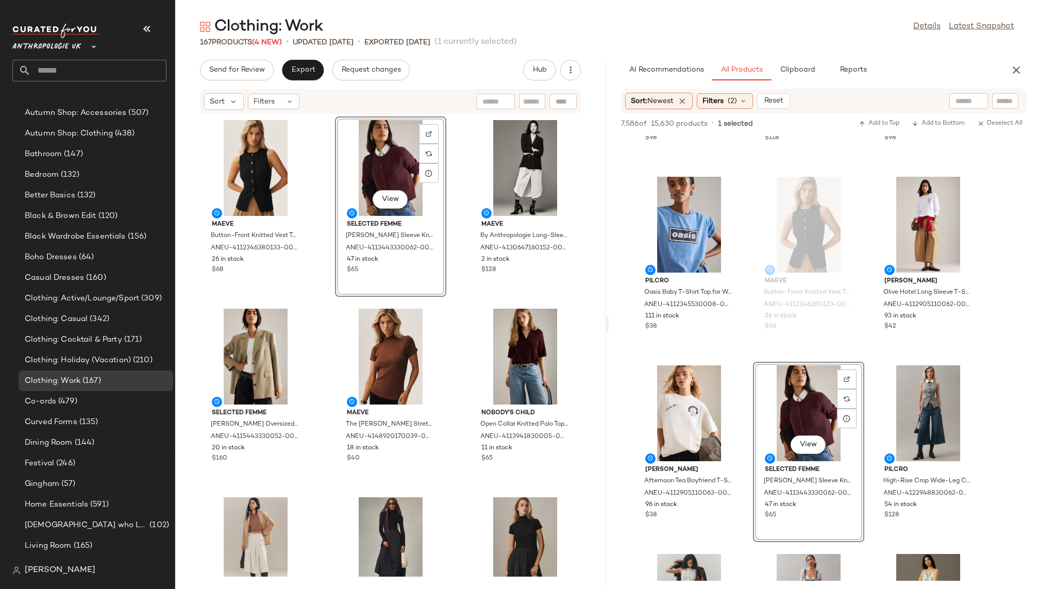
scroll to position [180, 0]
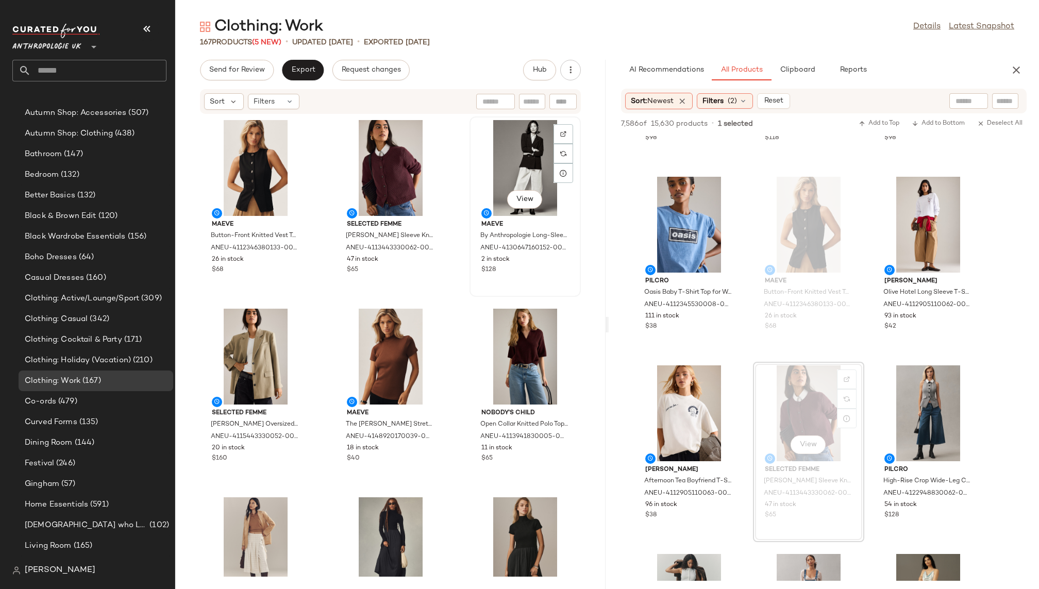
click at [490, 165] on div "View" at bounding box center [525, 168] width 104 height 96
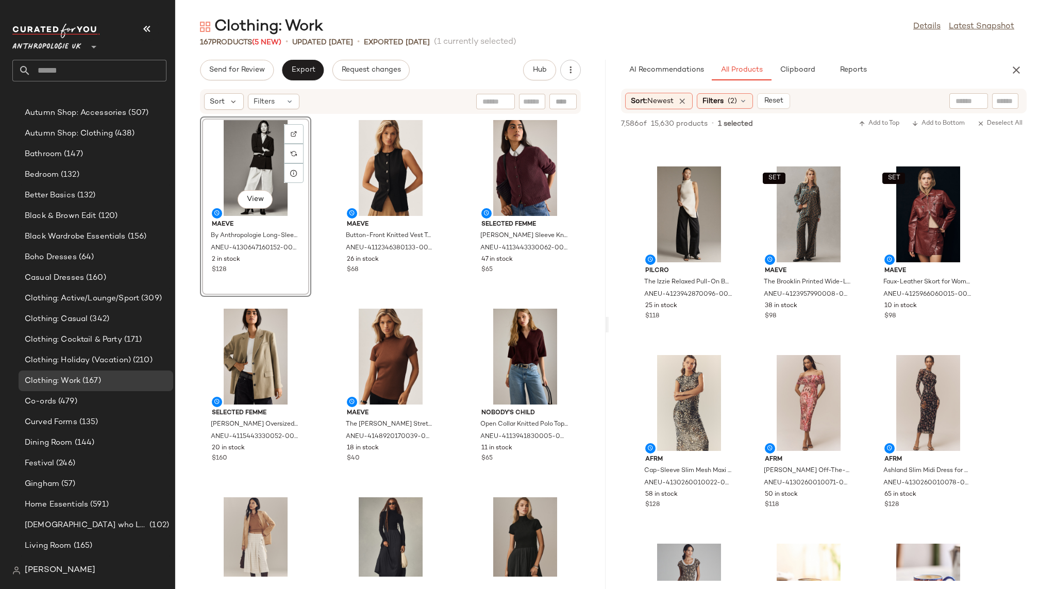
scroll to position [19823, 0]
click at [694, 244] on span "View" at bounding box center [689, 246] width 18 height 8
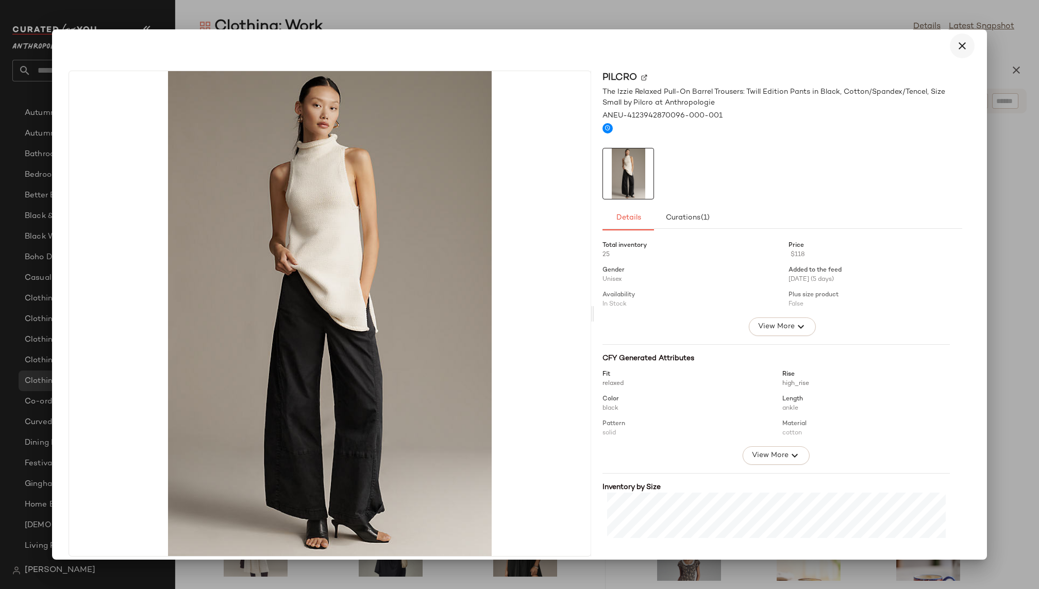
click at [956, 44] on icon "button" at bounding box center [962, 46] width 12 height 12
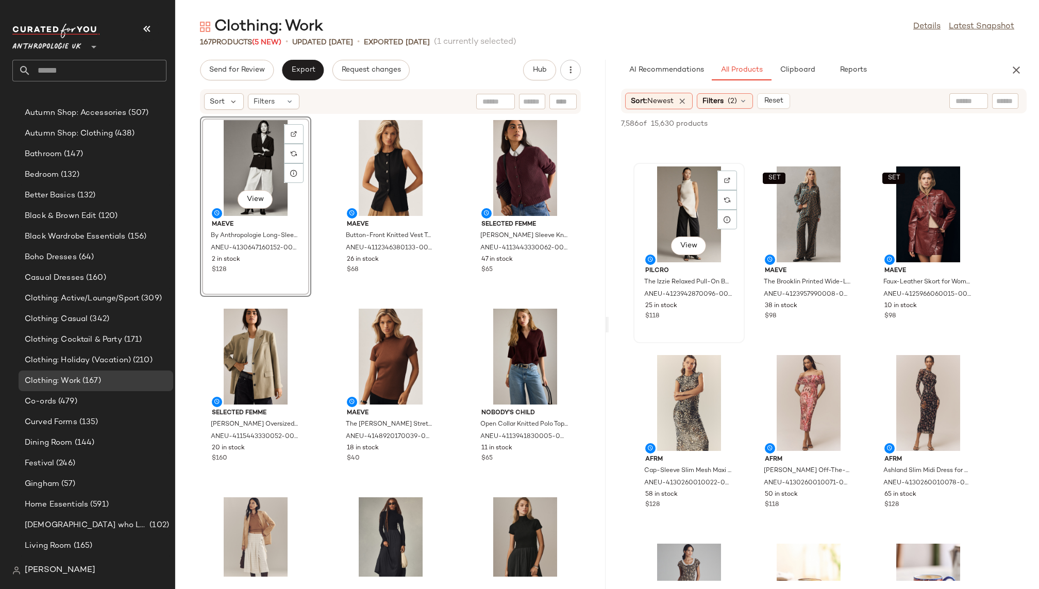
click at [672, 224] on div "View" at bounding box center [689, 215] width 104 height 96
click at [745, 437] on div "View AFRM Cap-Sleeve Slim Mesh Maxi Dress for Women, Polyester/Elastane, Size 1…" at bounding box center [689, 442] width 111 height 180
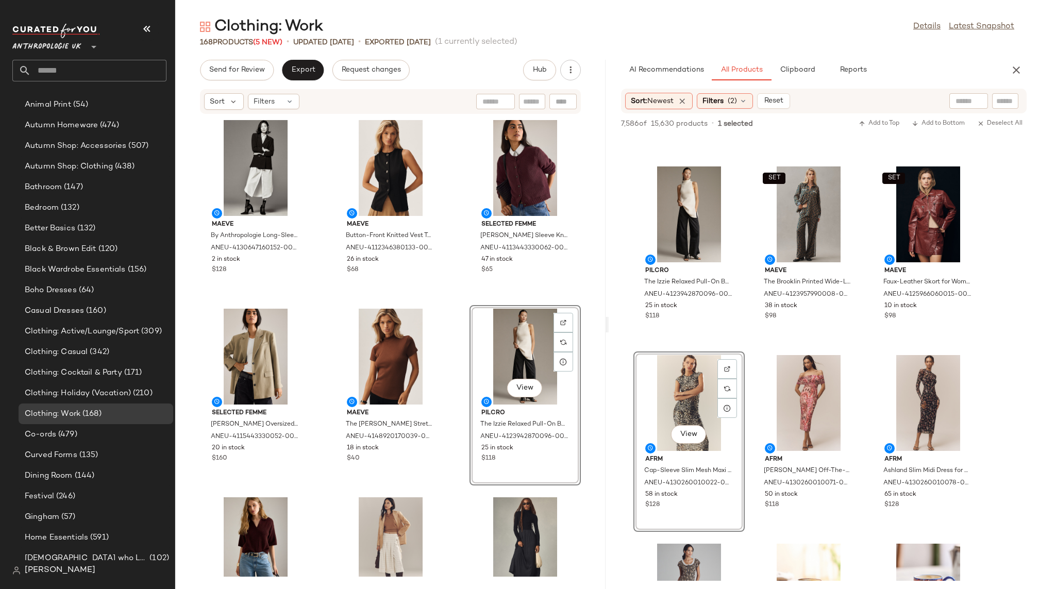
scroll to position [180, 0]
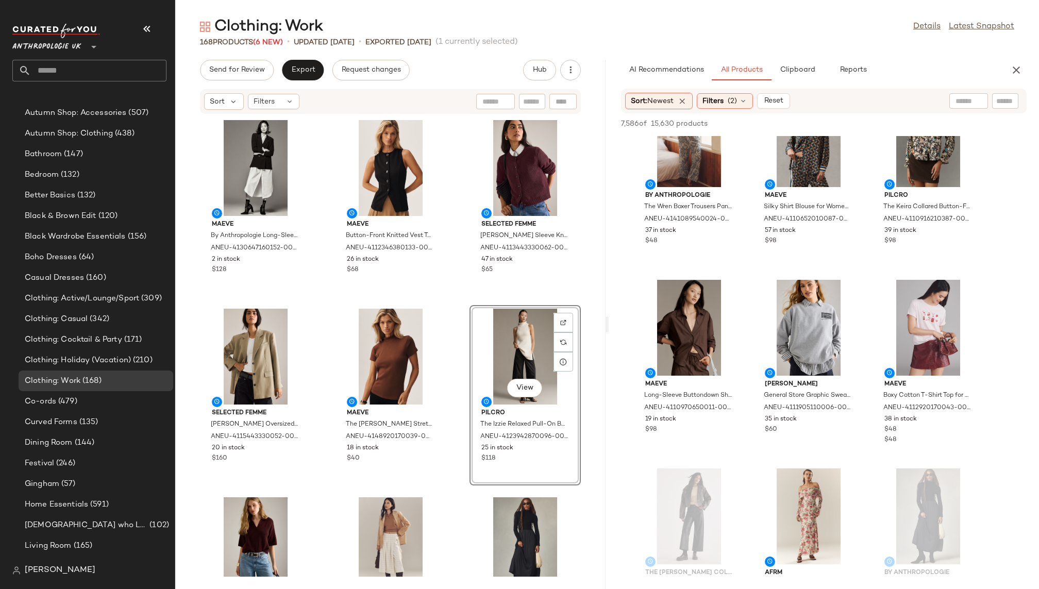
scroll to position [21294, 0]
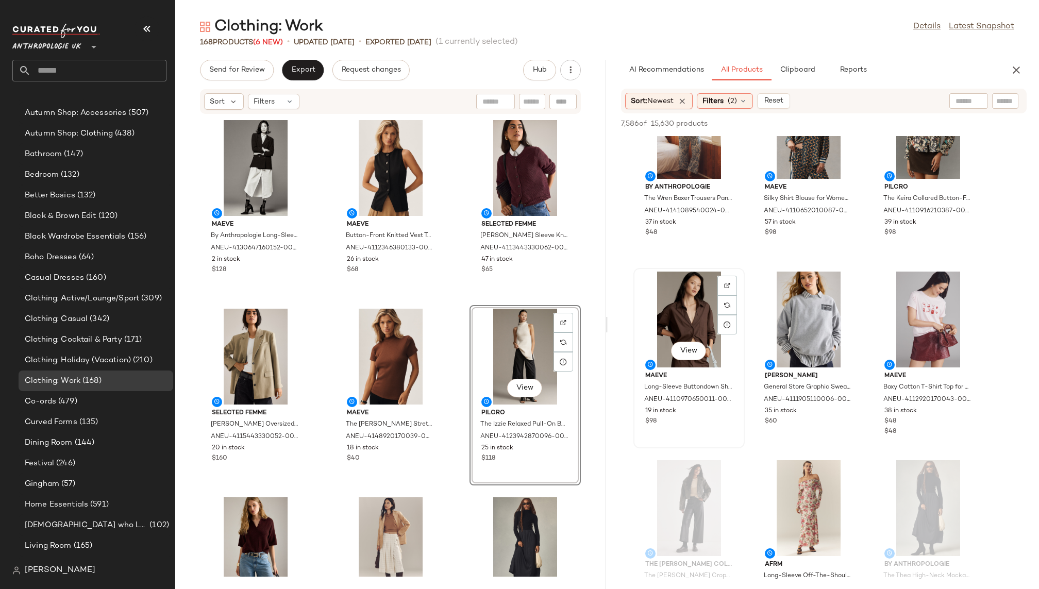
click at [678, 307] on div "View" at bounding box center [689, 320] width 104 height 96
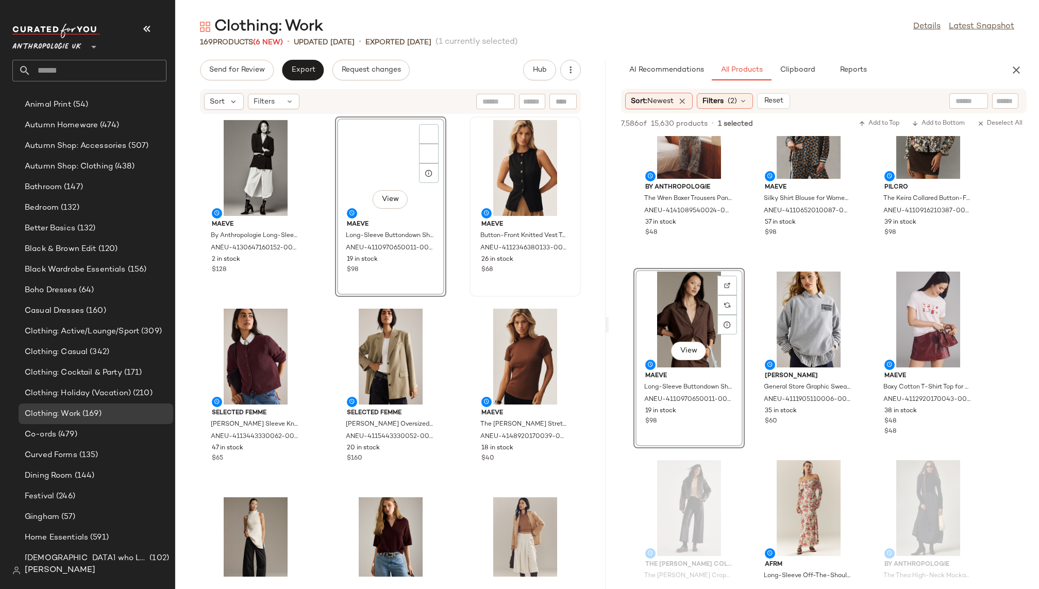
scroll to position [180, 0]
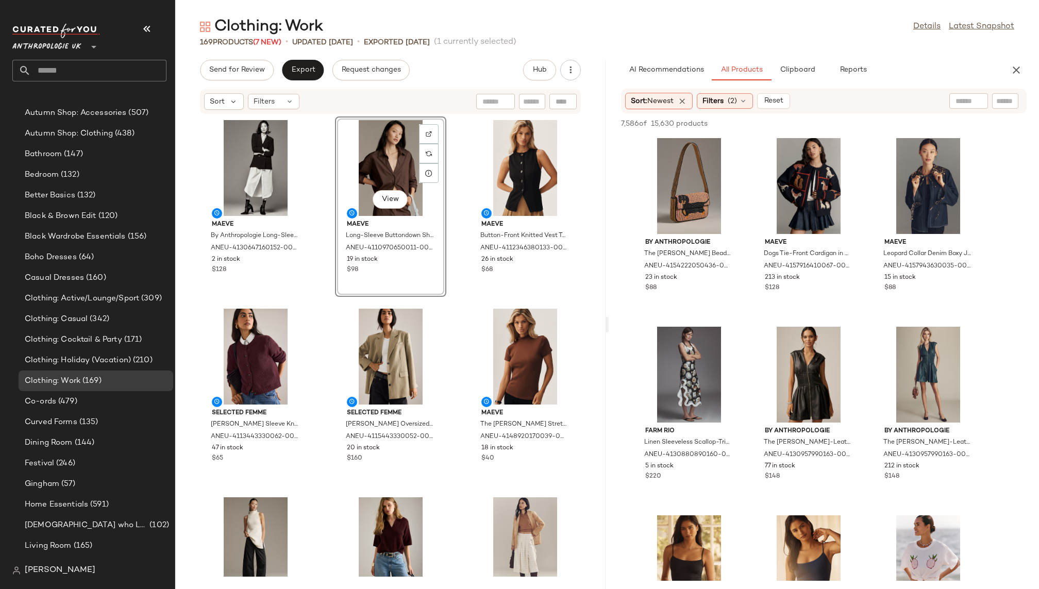
scroll to position [23873, 0]
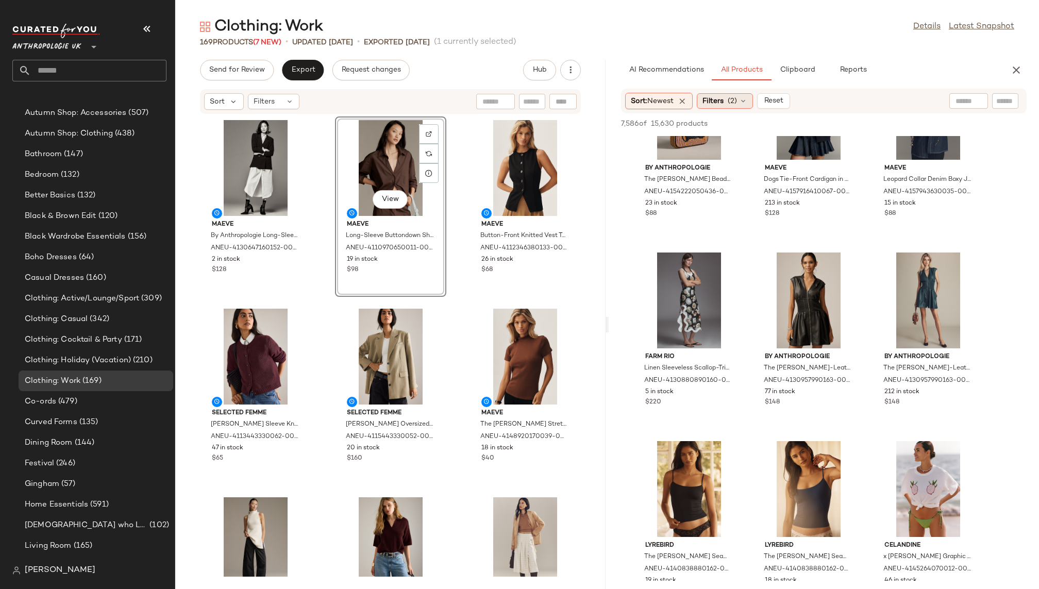
click at [714, 102] on span "Filters" at bounding box center [713, 101] width 21 height 11
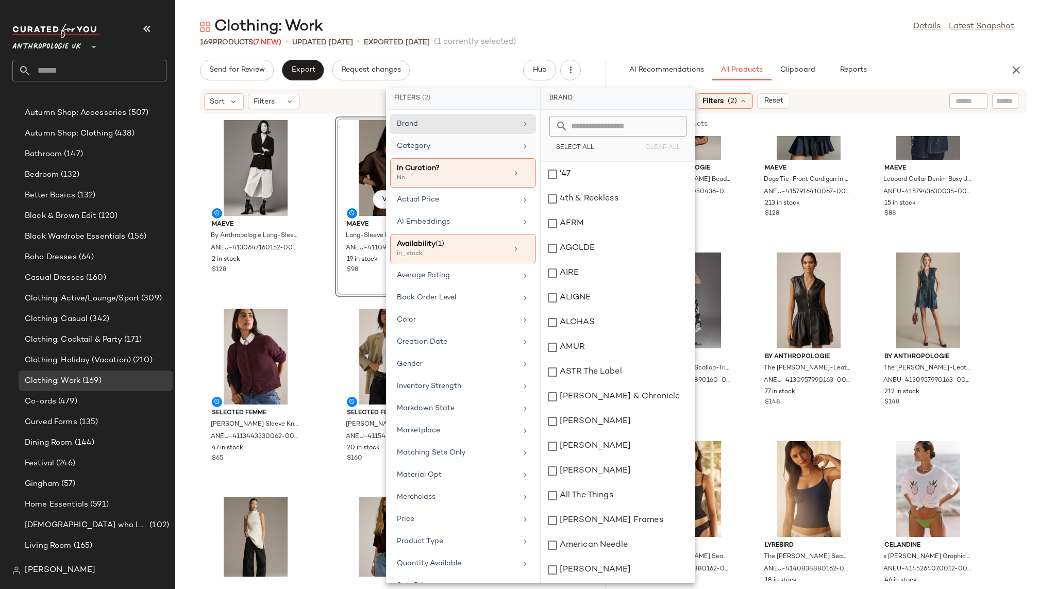
click at [521, 147] on icon at bounding box center [525, 146] width 8 height 8
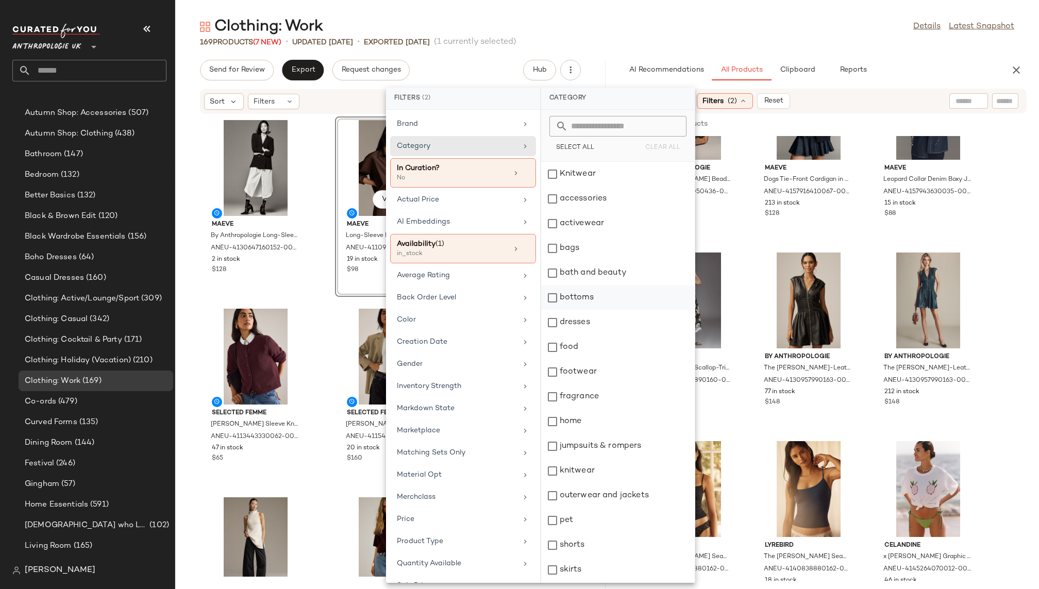
click at [590, 298] on div "bottoms" at bounding box center [618, 298] width 154 height 25
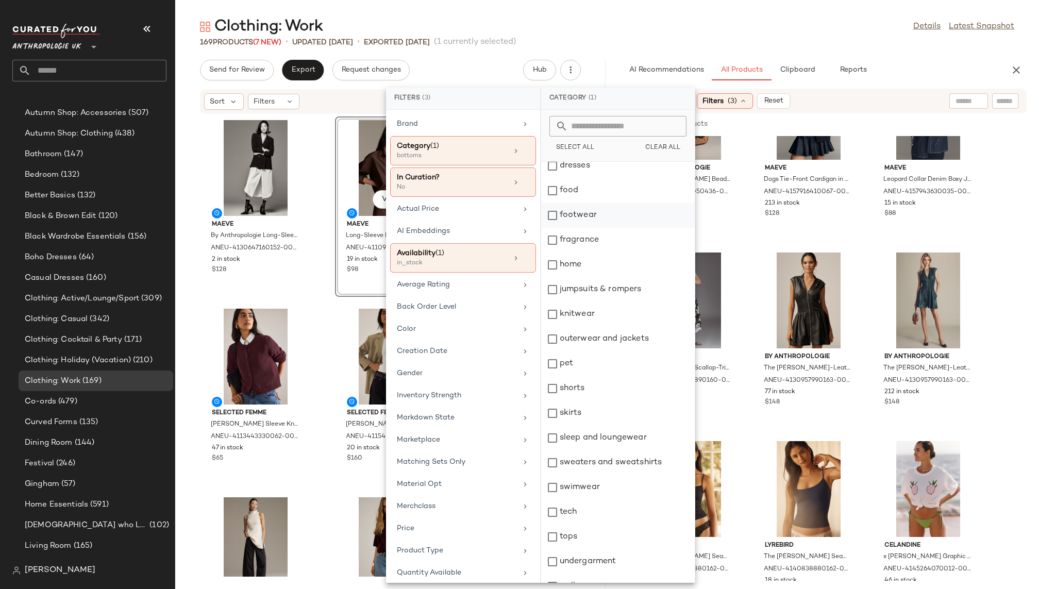
scroll to position [172, 0]
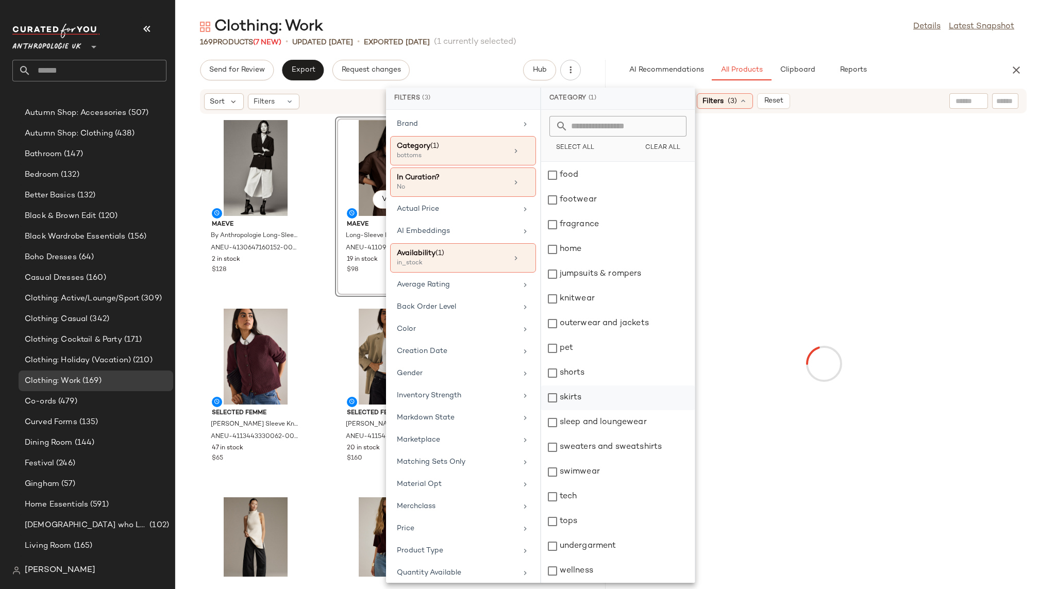
click at [603, 398] on div "skirts" at bounding box center [618, 398] width 154 height 25
click at [761, 42] on div "169 Products (7 New) • updated [DATE] • Exported [DATE] (1 currently selected)" at bounding box center [607, 42] width 864 height 10
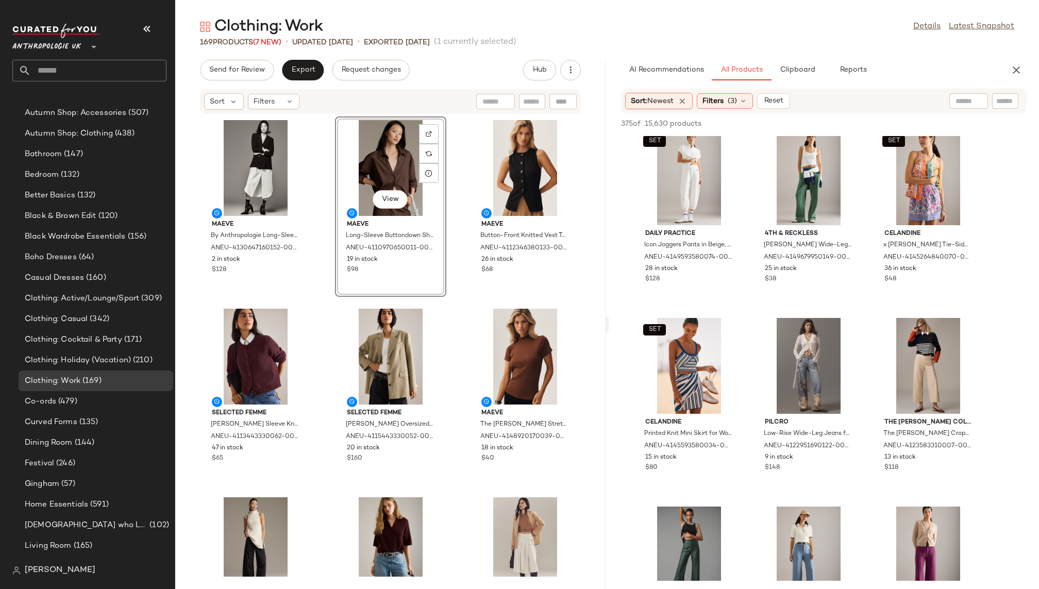
scroll to position [1749, 0]
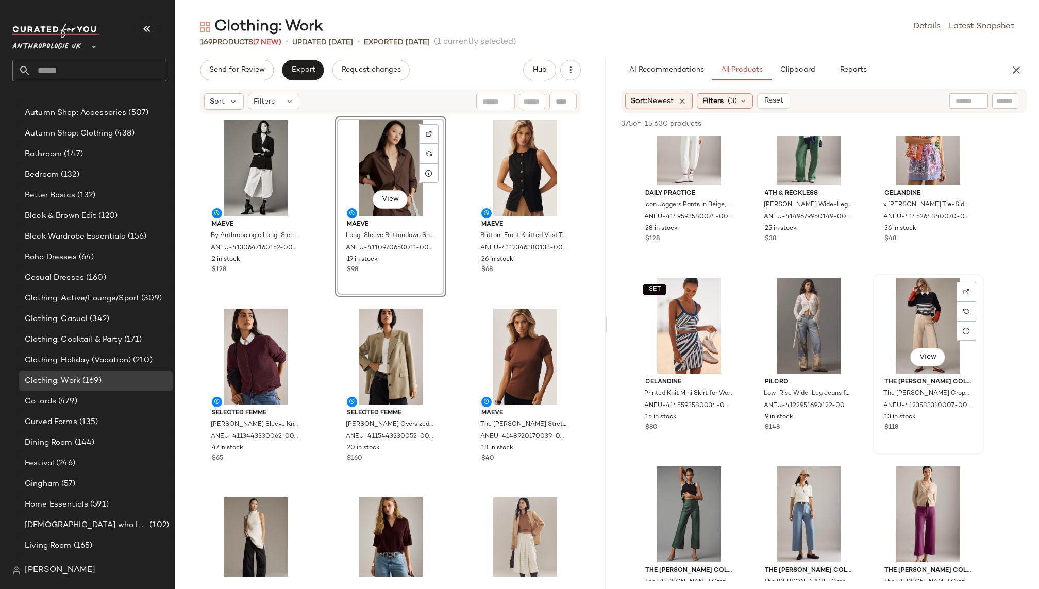
click at [905, 322] on div "View" at bounding box center [929, 326] width 104 height 96
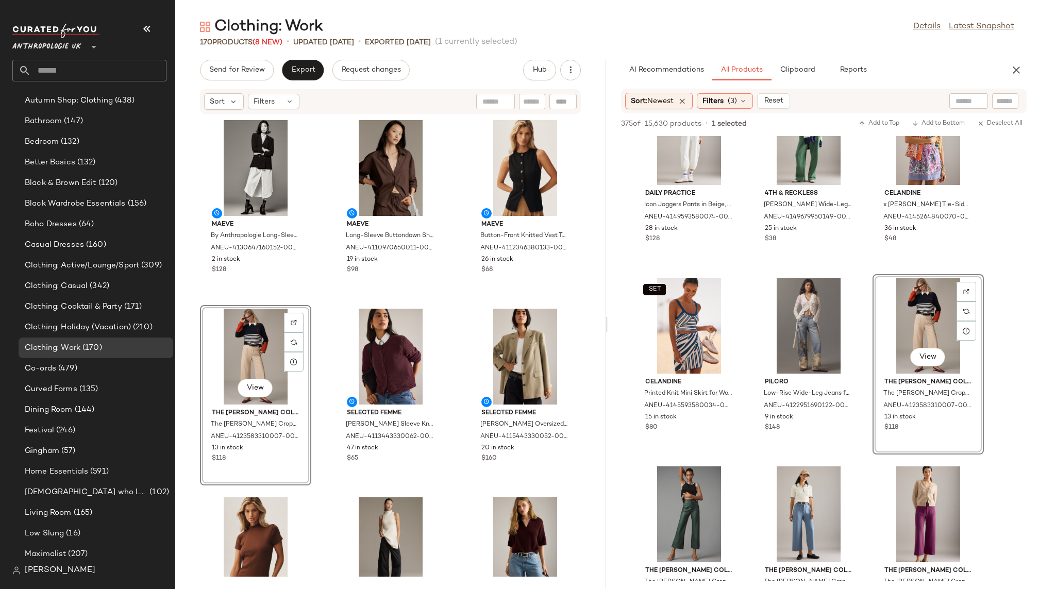
scroll to position [180, 0]
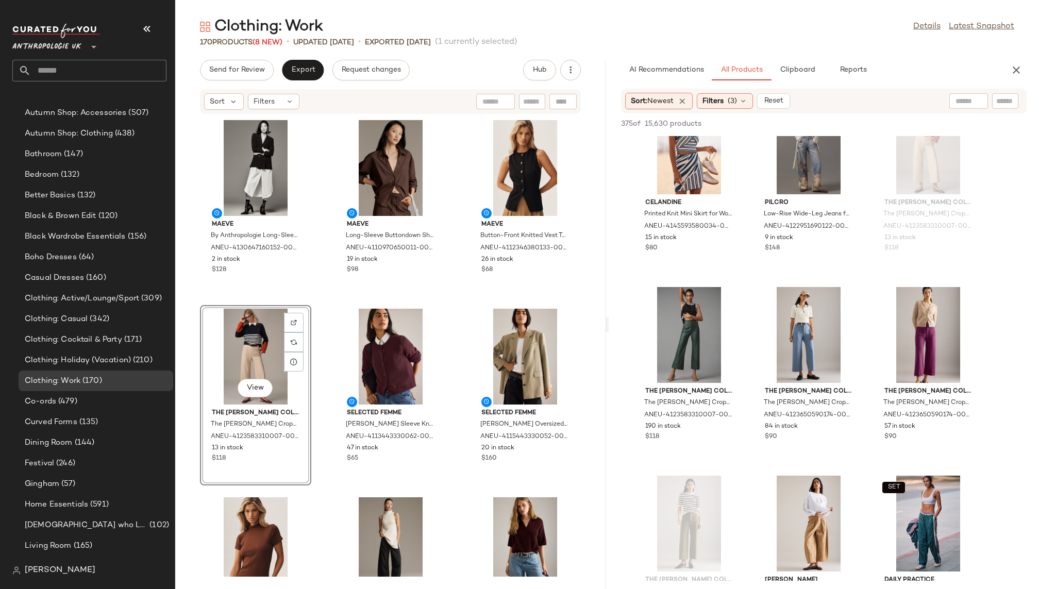
scroll to position [1924, 0]
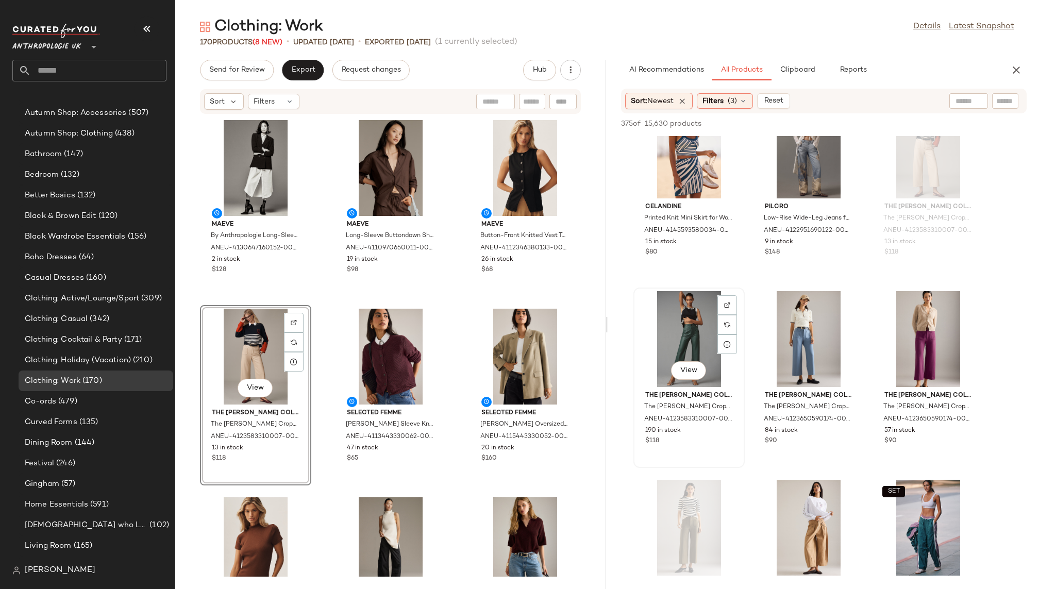
click at [681, 334] on div "View" at bounding box center [689, 339] width 104 height 96
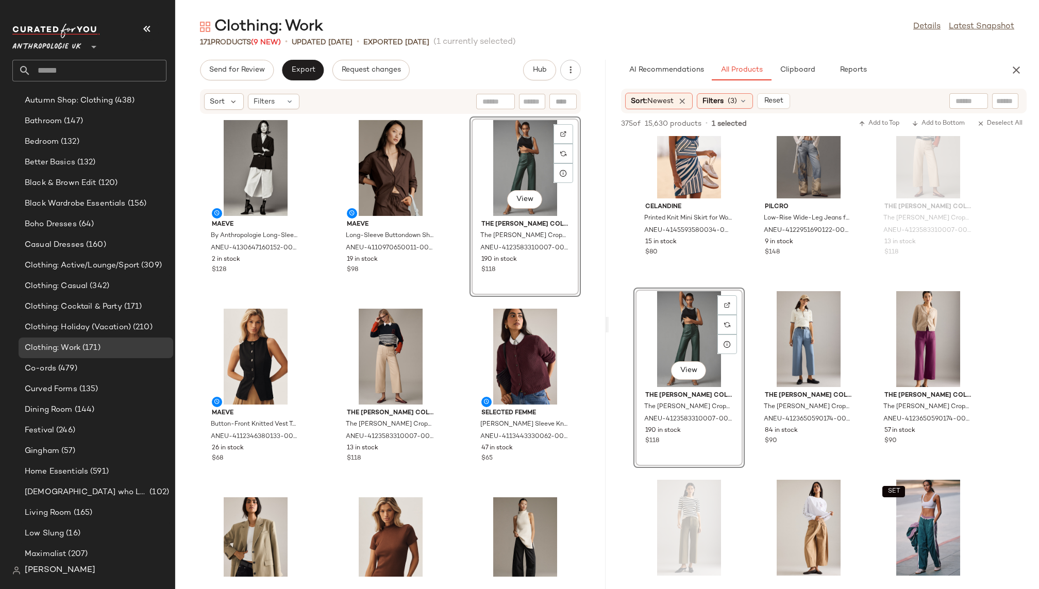
scroll to position [180, 0]
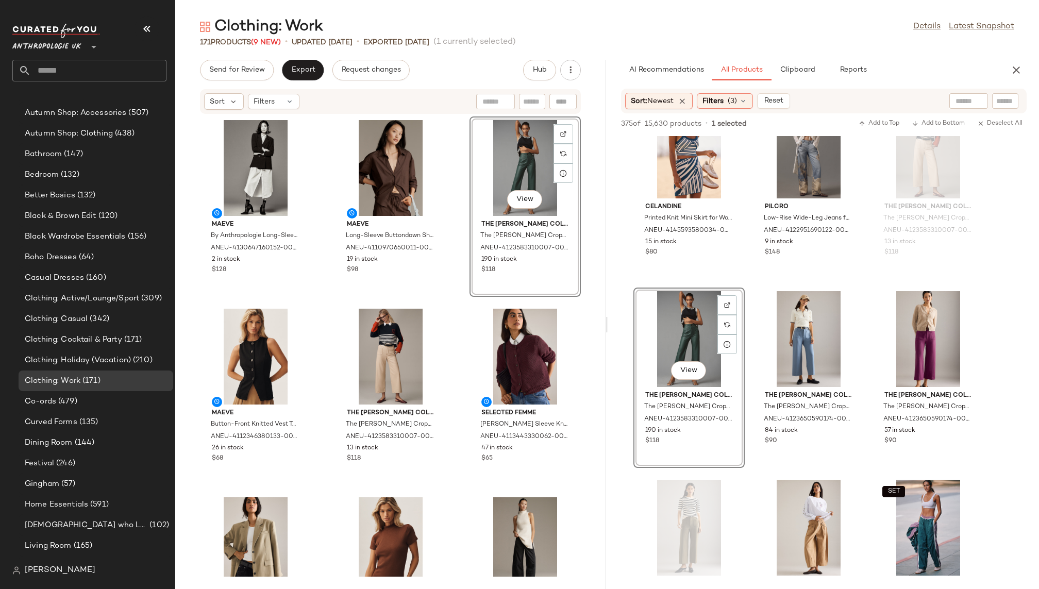
click at [448, 382] on div "Maeve By Anthropologie Long-Sleeve Shirt Dress for Women in White, Cotton/Leath…" at bounding box center [390, 345] width 431 height 463
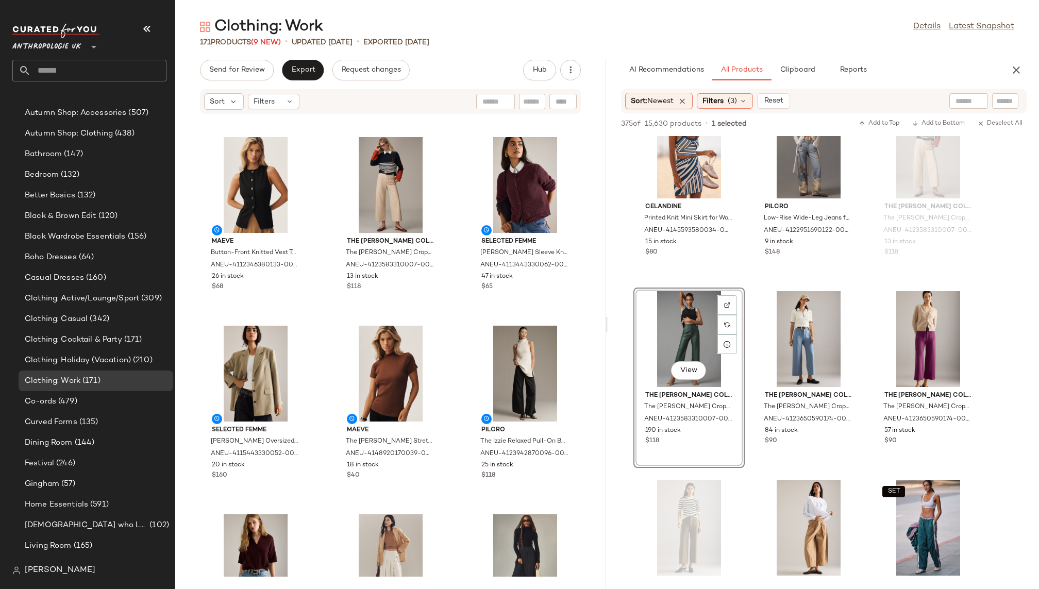
scroll to position [0, 0]
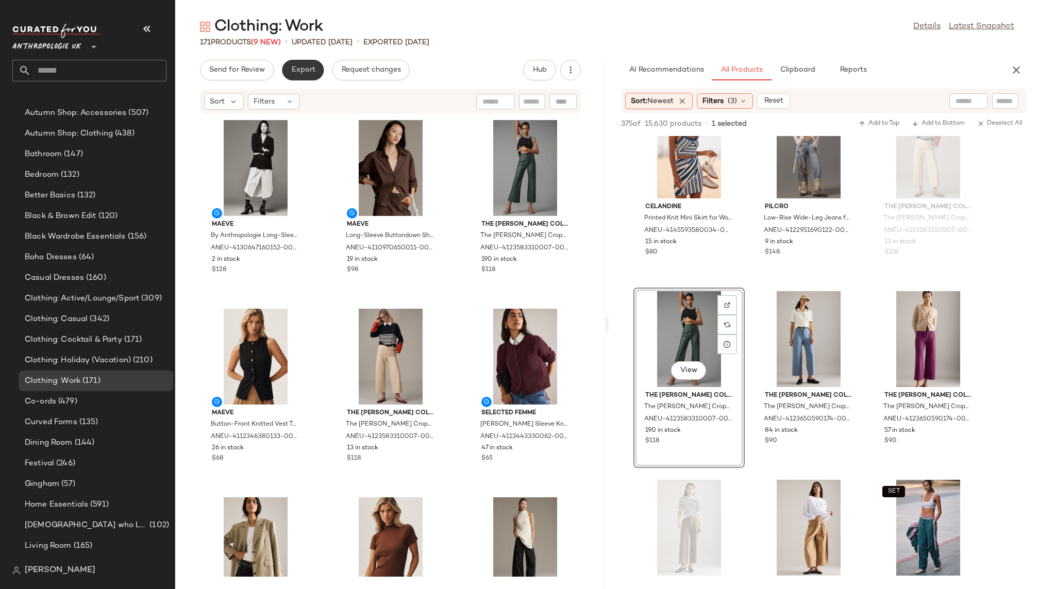
click at [308, 70] on span "Export" at bounding box center [303, 70] width 24 height 8
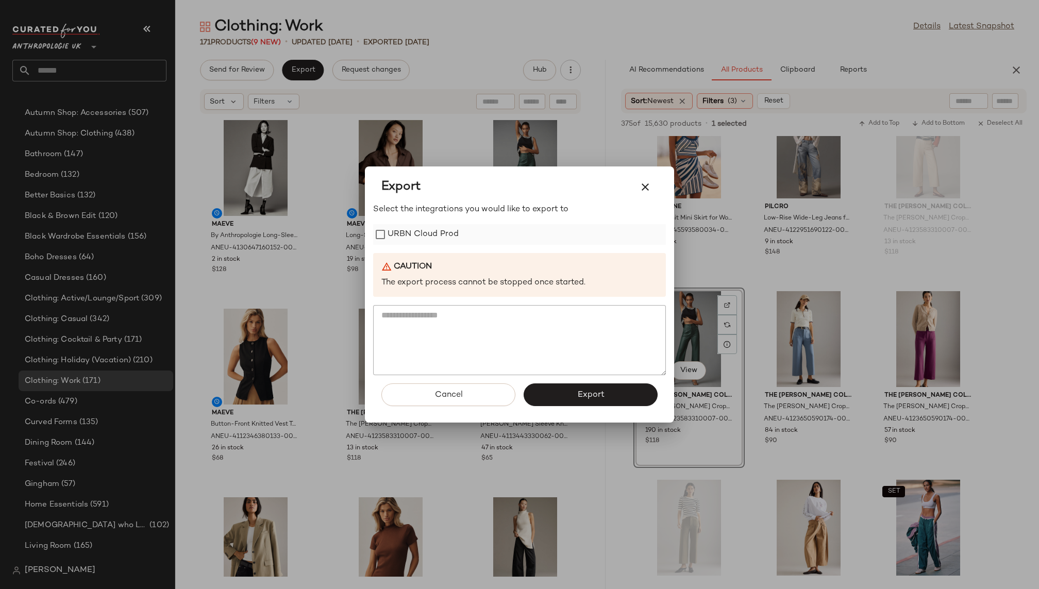
click at [420, 233] on label "URBN Cloud Prod" at bounding box center [423, 234] width 71 height 21
click at [552, 389] on button "Export" at bounding box center [591, 395] width 134 height 23
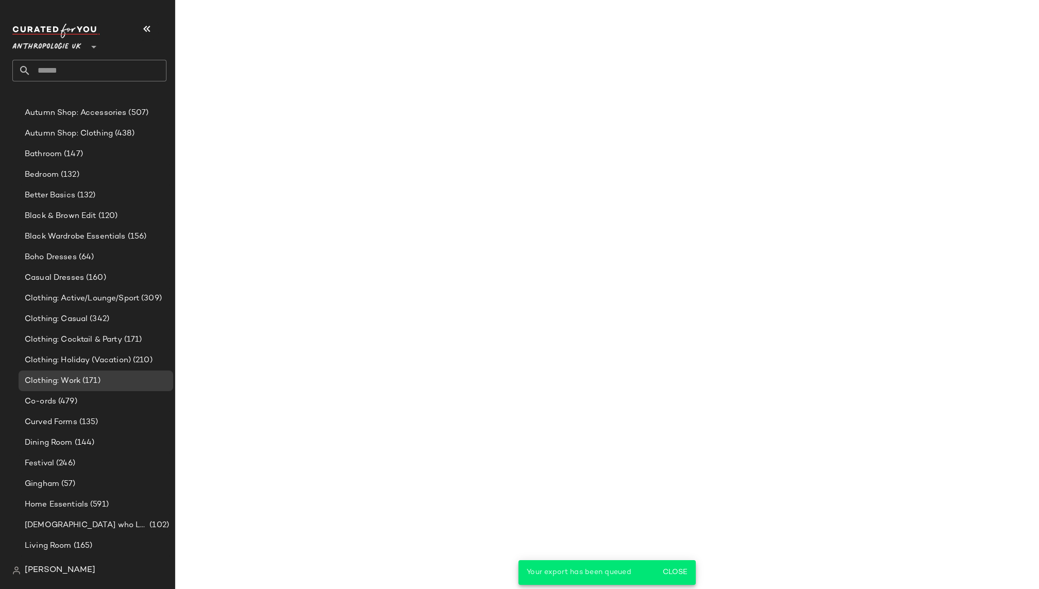
scroll to position [2868, 0]
